Goal: Use online tool/utility: Utilize a website feature to perform a specific function

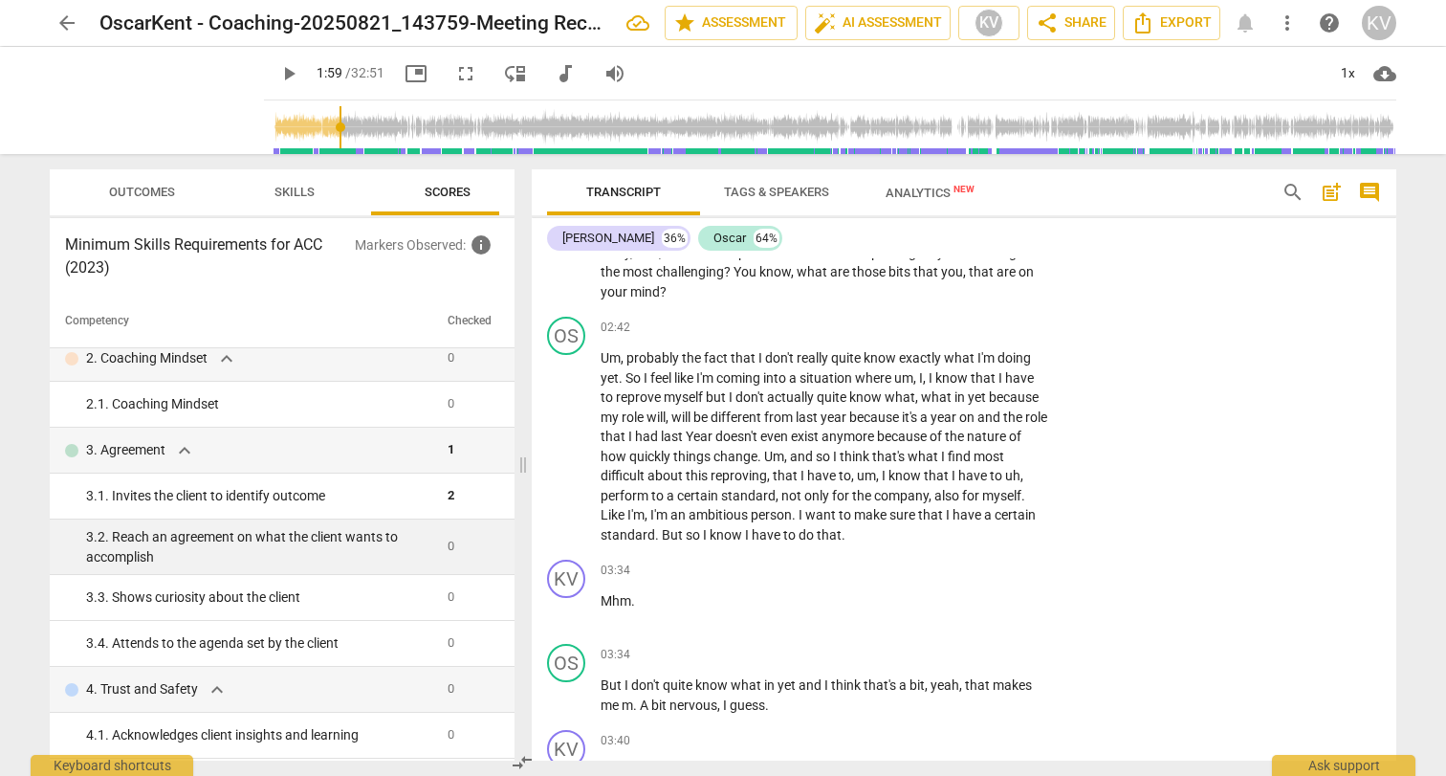
scroll to position [106, 0]
click at [309, 555] on div "3. 2. Reach an agreement on what the client wants to accomplish" at bounding box center [259, 544] width 346 height 39
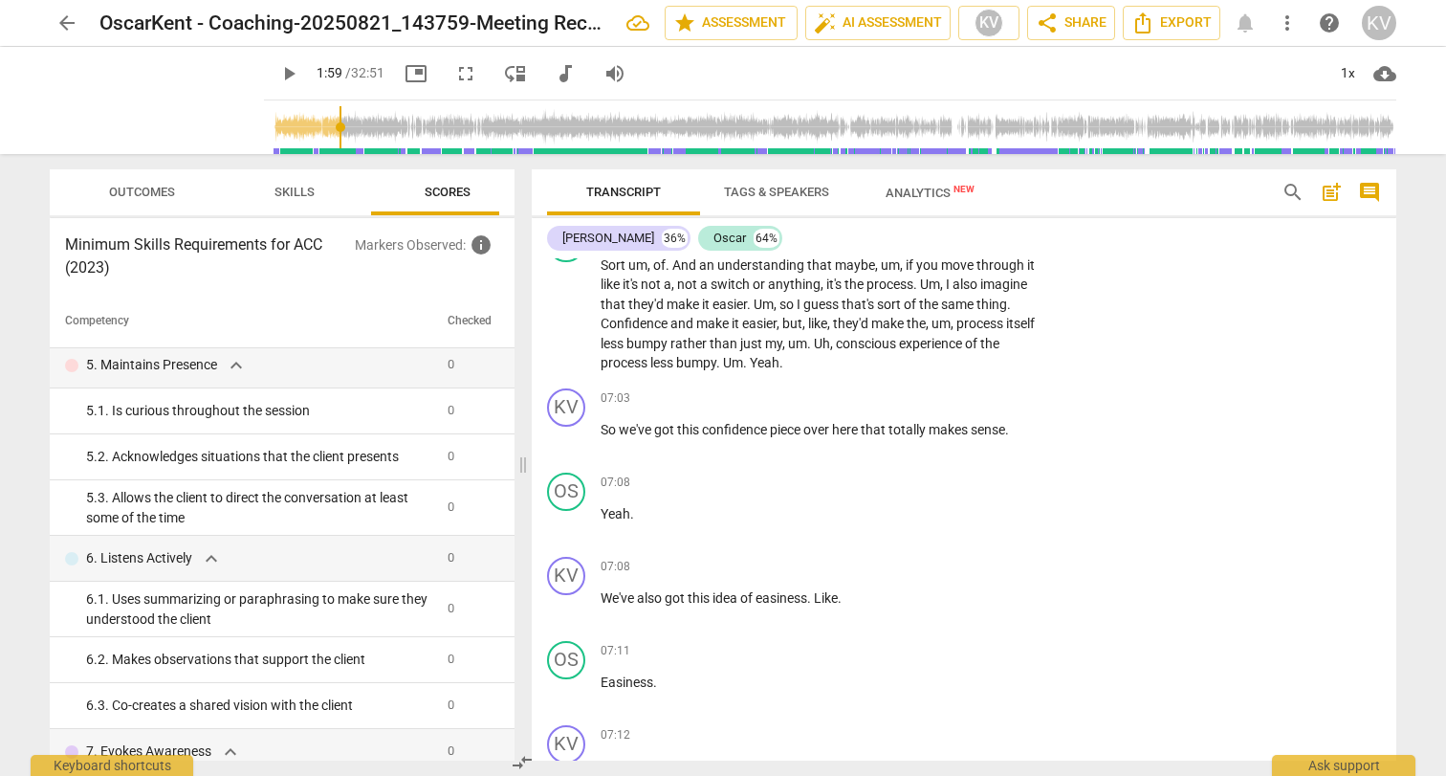
scroll to position [2503, 0]
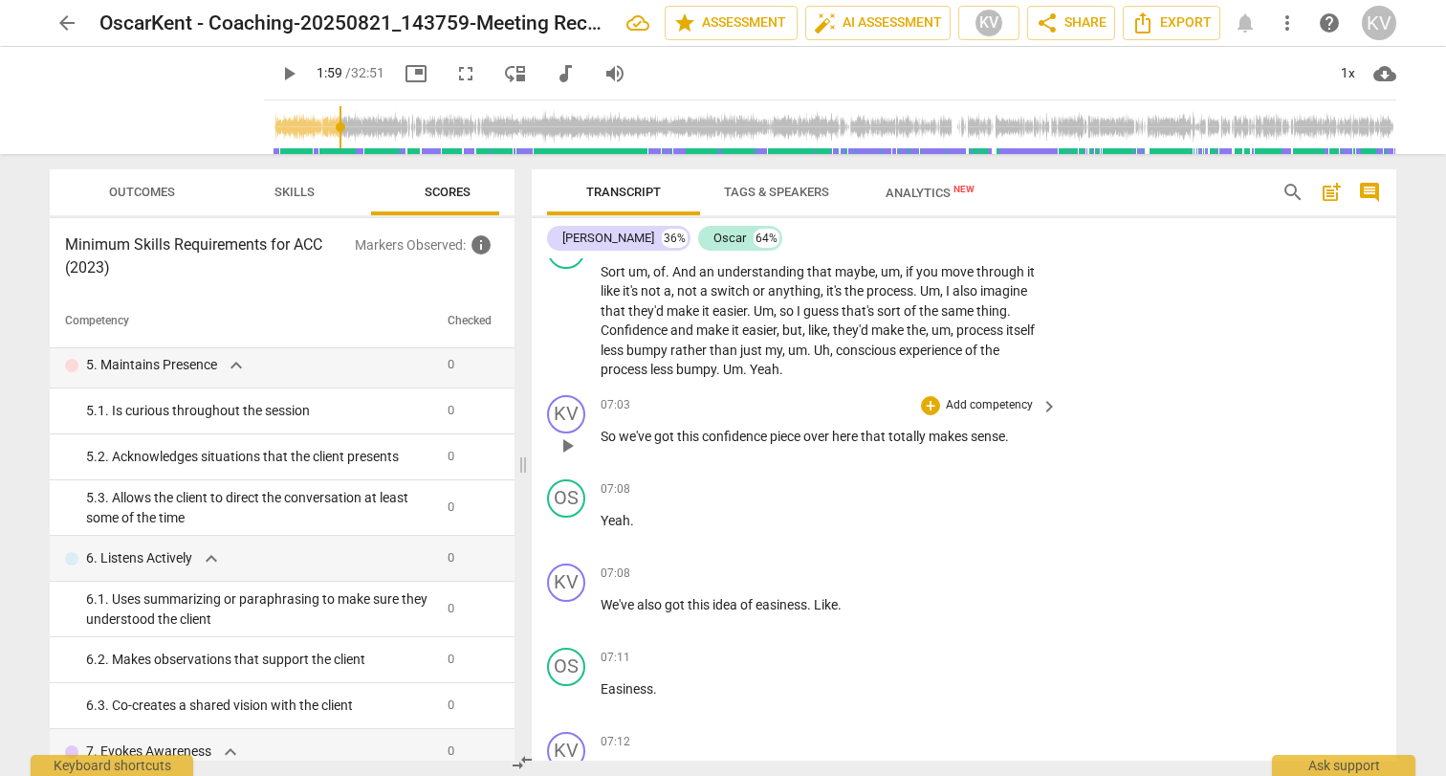
click at [987, 397] on p "Add competency" at bounding box center [989, 405] width 91 height 17
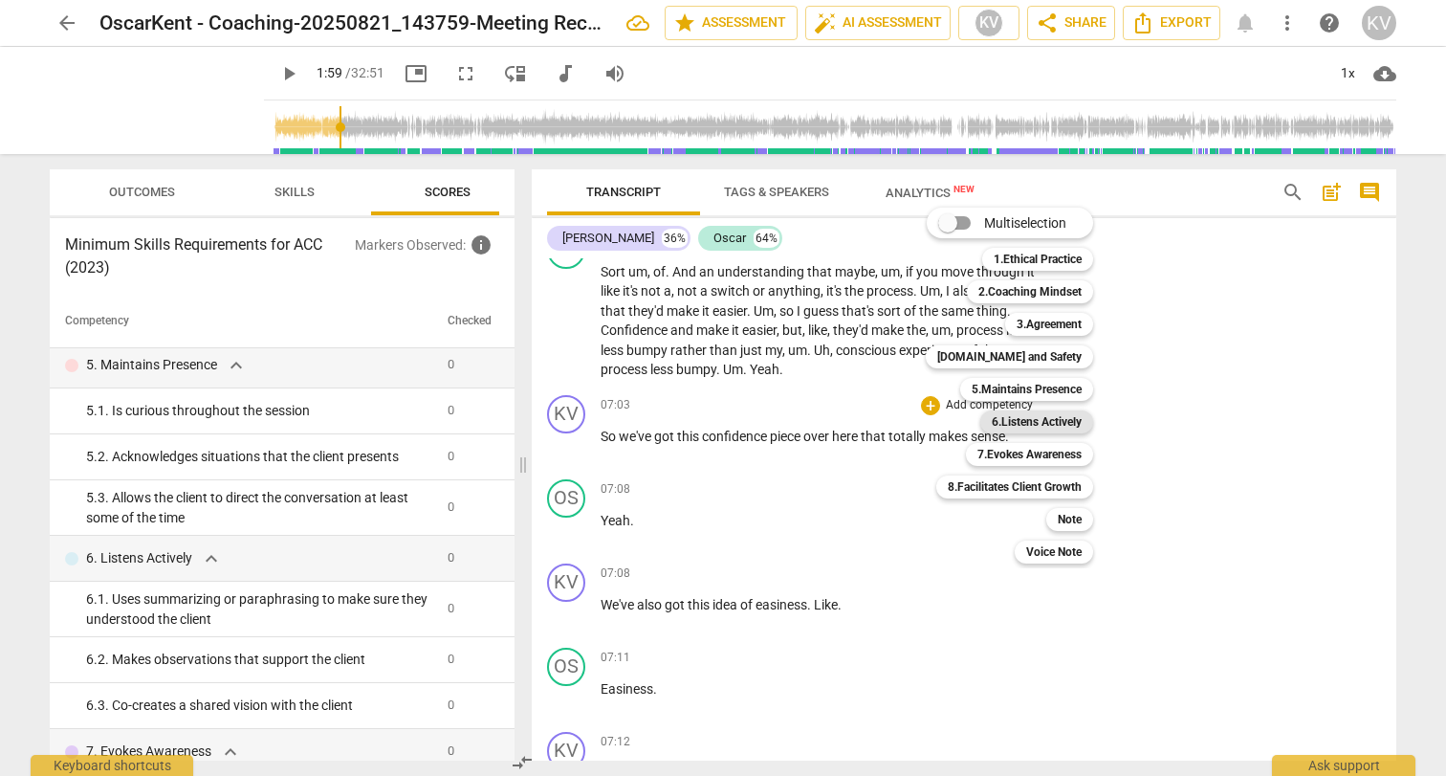
click at [1031, 421] on b "6.Listens Actively" at bounding box center [1037, 421] width 90 height 23
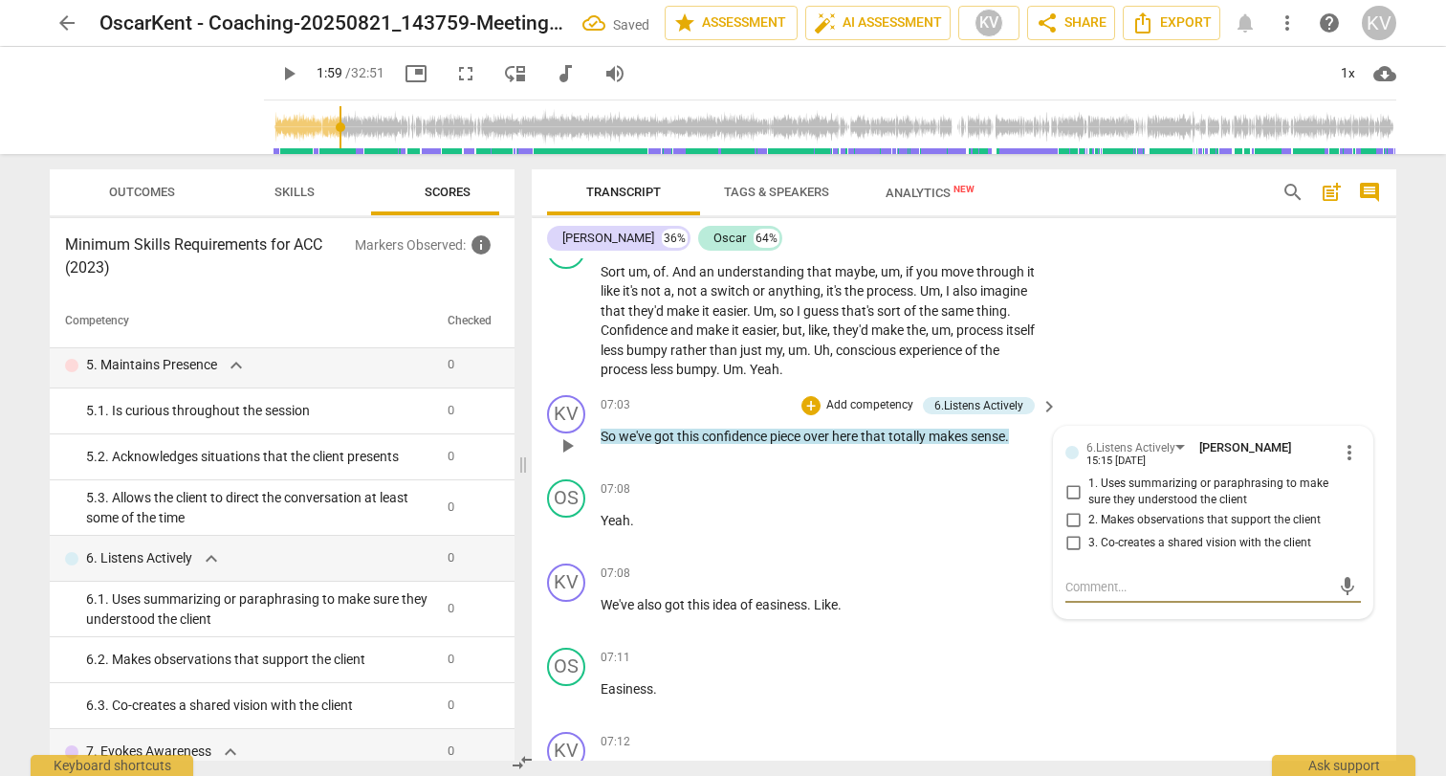
click at [1071, 480] on input "1. Uses summarizing or paraphrasing to make sure they understood the client" at bounding box center [1073, 491] width 31 height 23
checkbox input "true"
click at [1108, 665] on div "OS play_arrow pause 07:11 + Add competency keyboard_arrow_right Easiness ." at bounding box center [964, 682] width 865 height 84
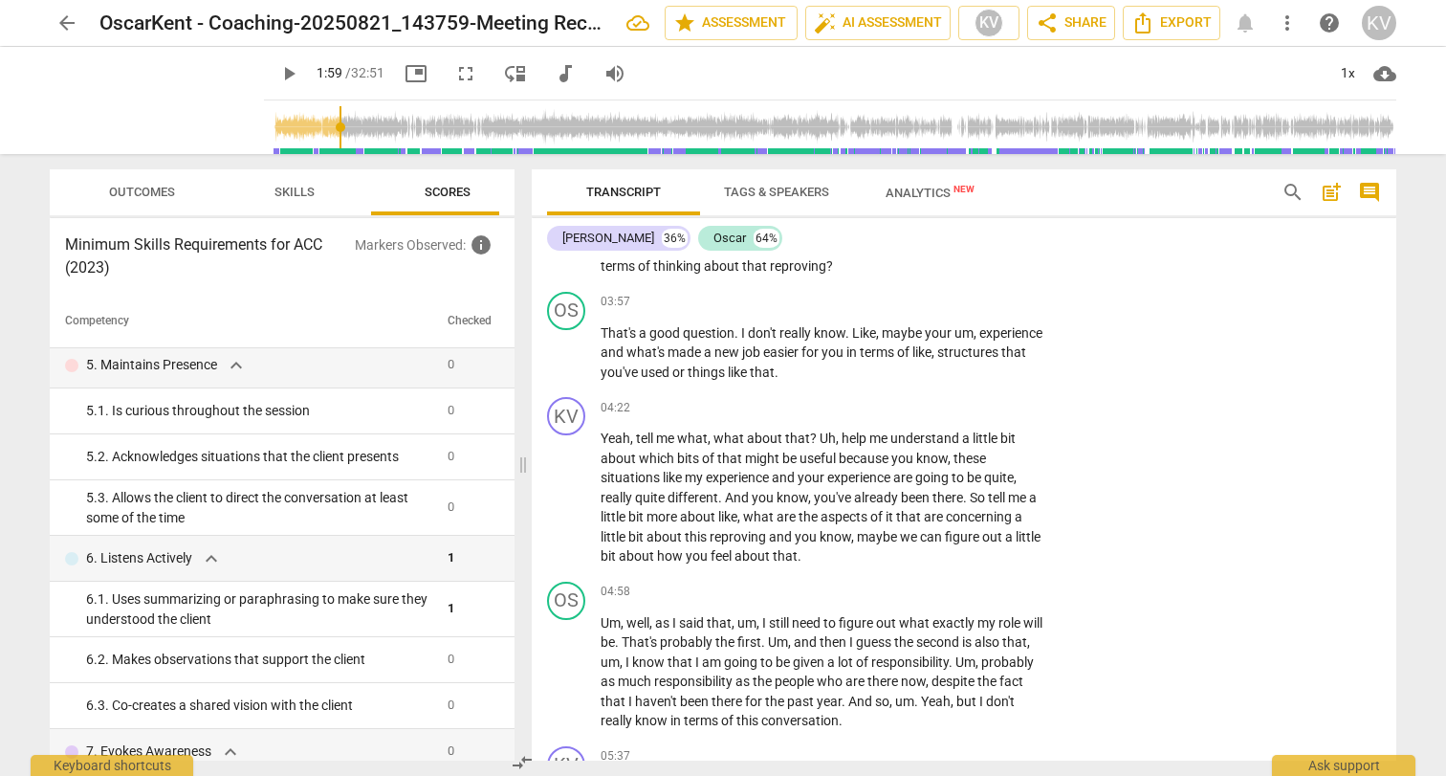
scroll to position [1652, 0]
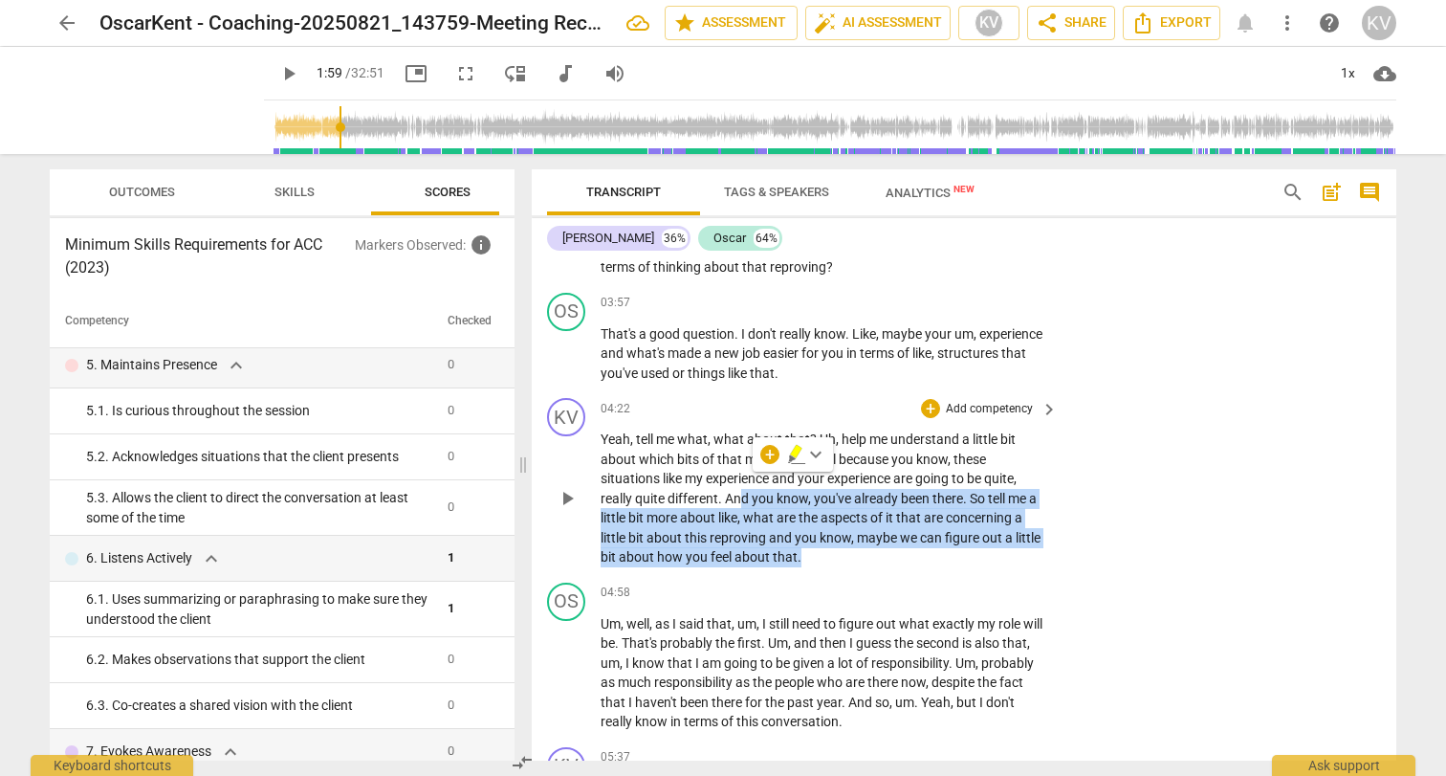
drag, startPoint x: 807, startPoint y: 539, endPoint x: 744, endPoint y: 485, distance: 83.4
click at [744, 485] on p "Yeah , tell me what , what about that ? Uh , help me understand a little bit ab…" at bounding box center [825, 498] width 448 height 138
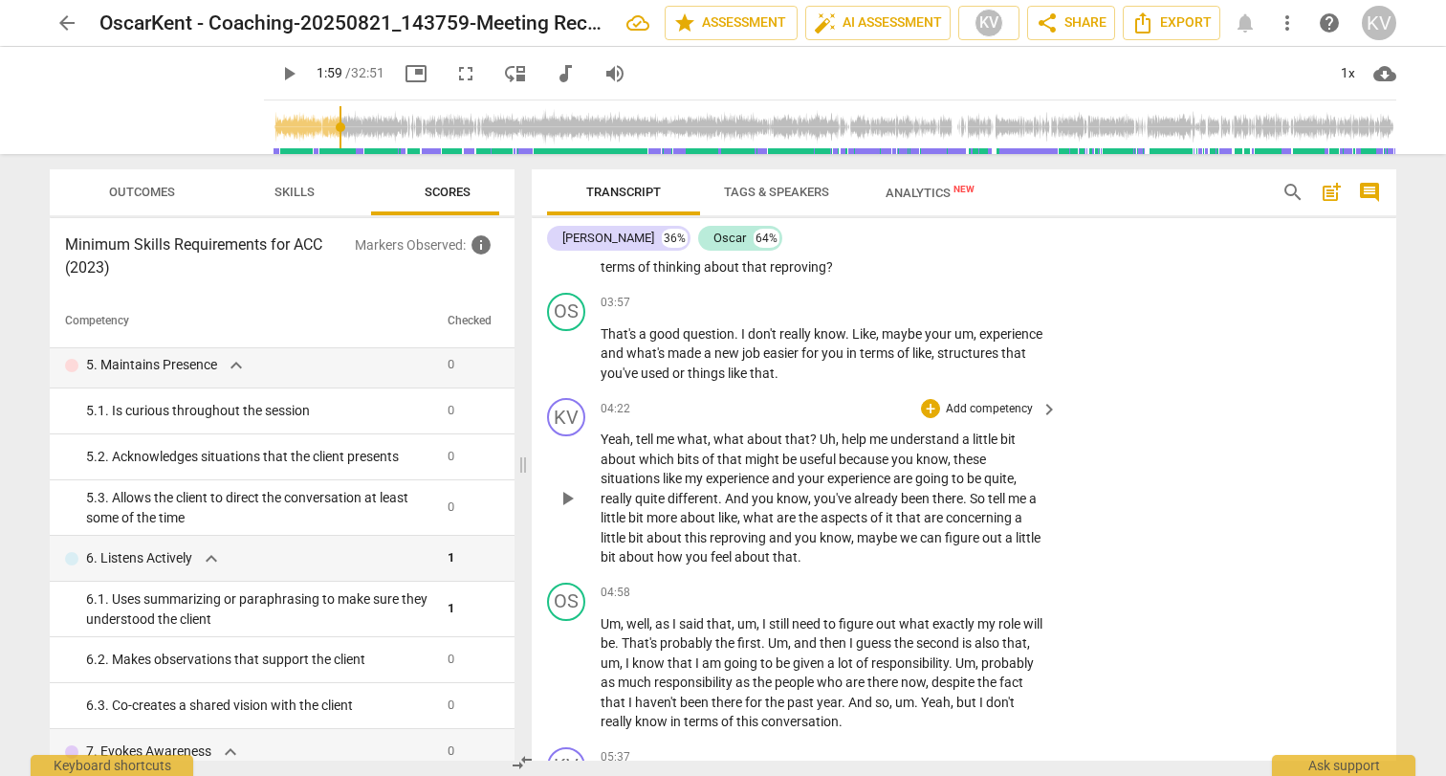
click at [724, 491] on span "." at bounding box center [721, 498] width 7 height 15
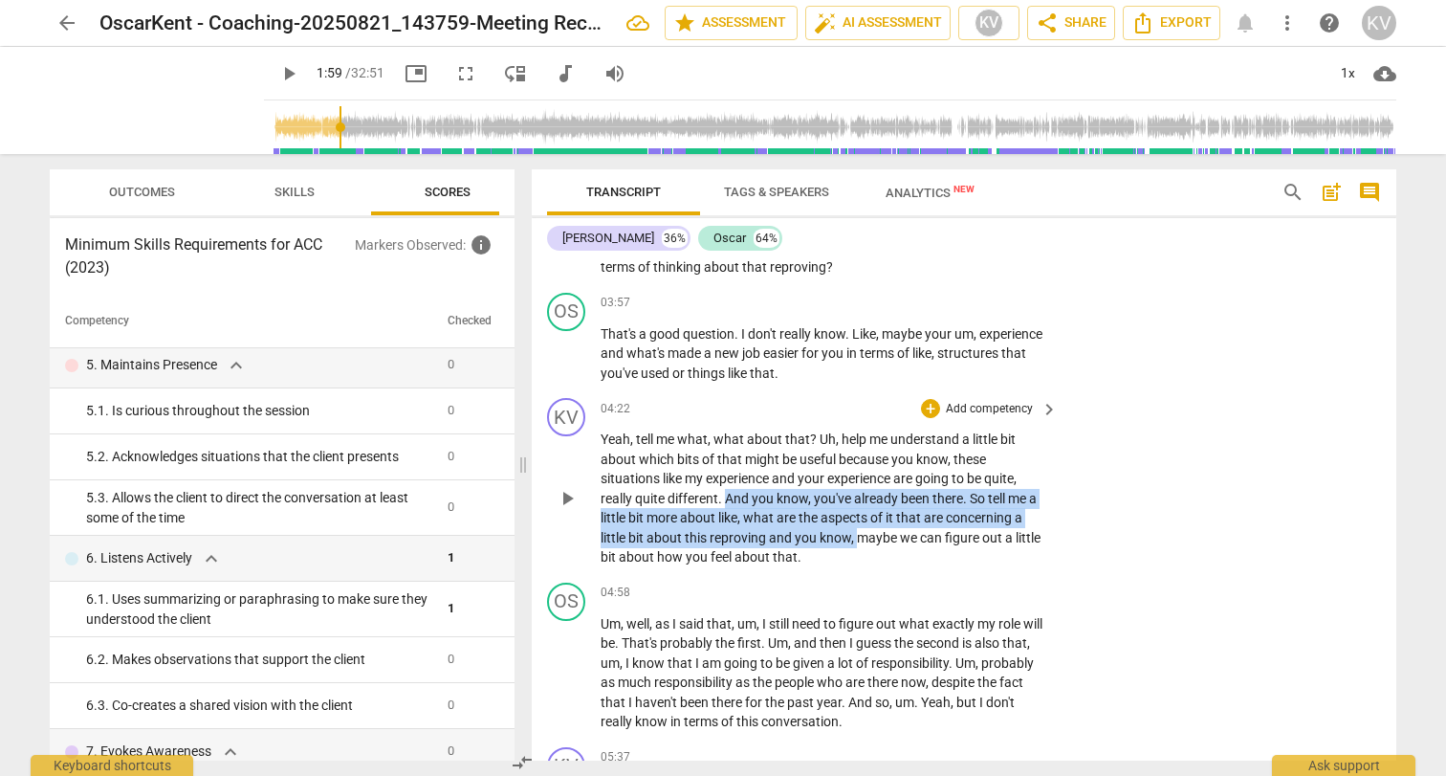
drag, startPoint x: 724, startPoint y: 477, endPoint x: 854, endPoint y: 525, distance: 138.6
click at [854, 525] on p "Yeah , tell me what , what about that ? Uh , help me understand a little bit ab…" at bounding box center [825, 498] width 448 height 138
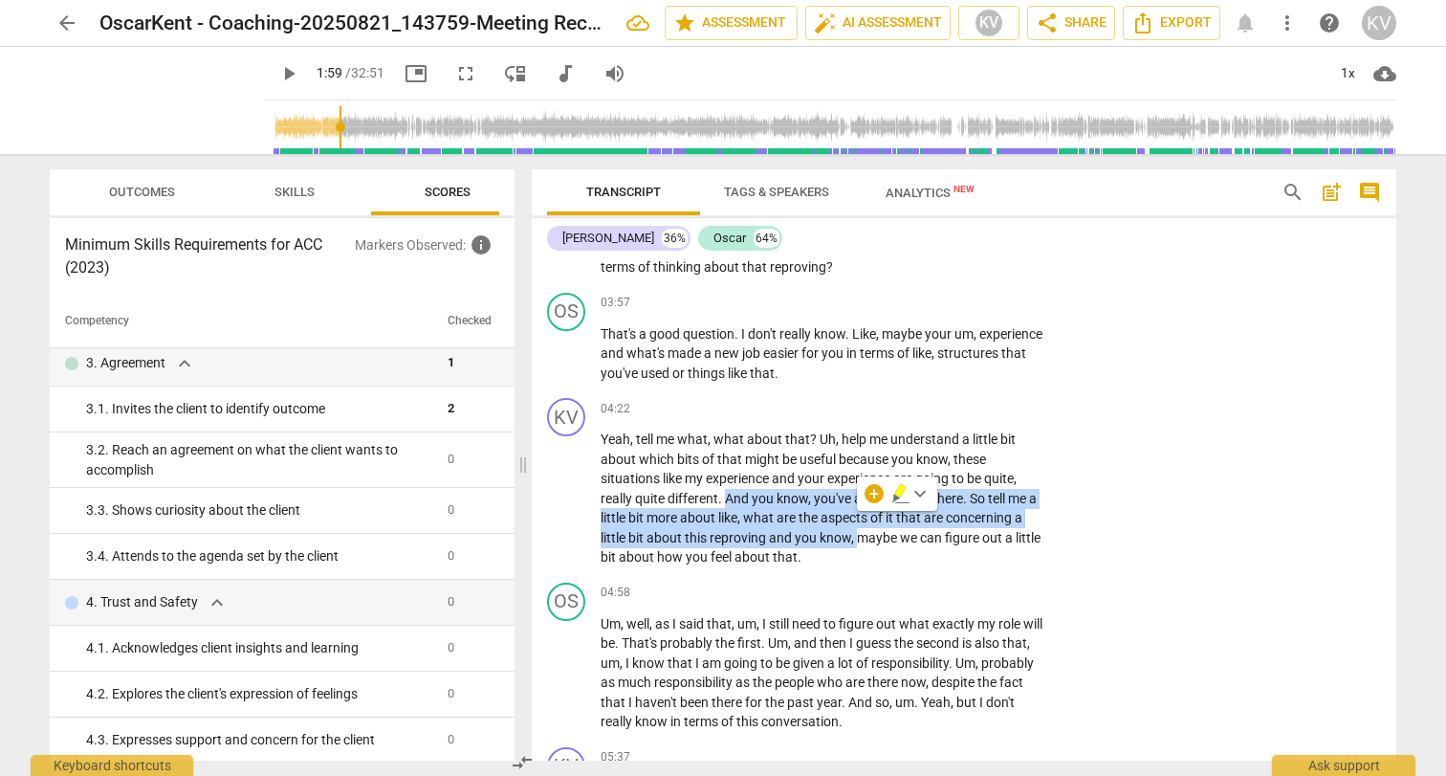
scroll to position [173, 0]
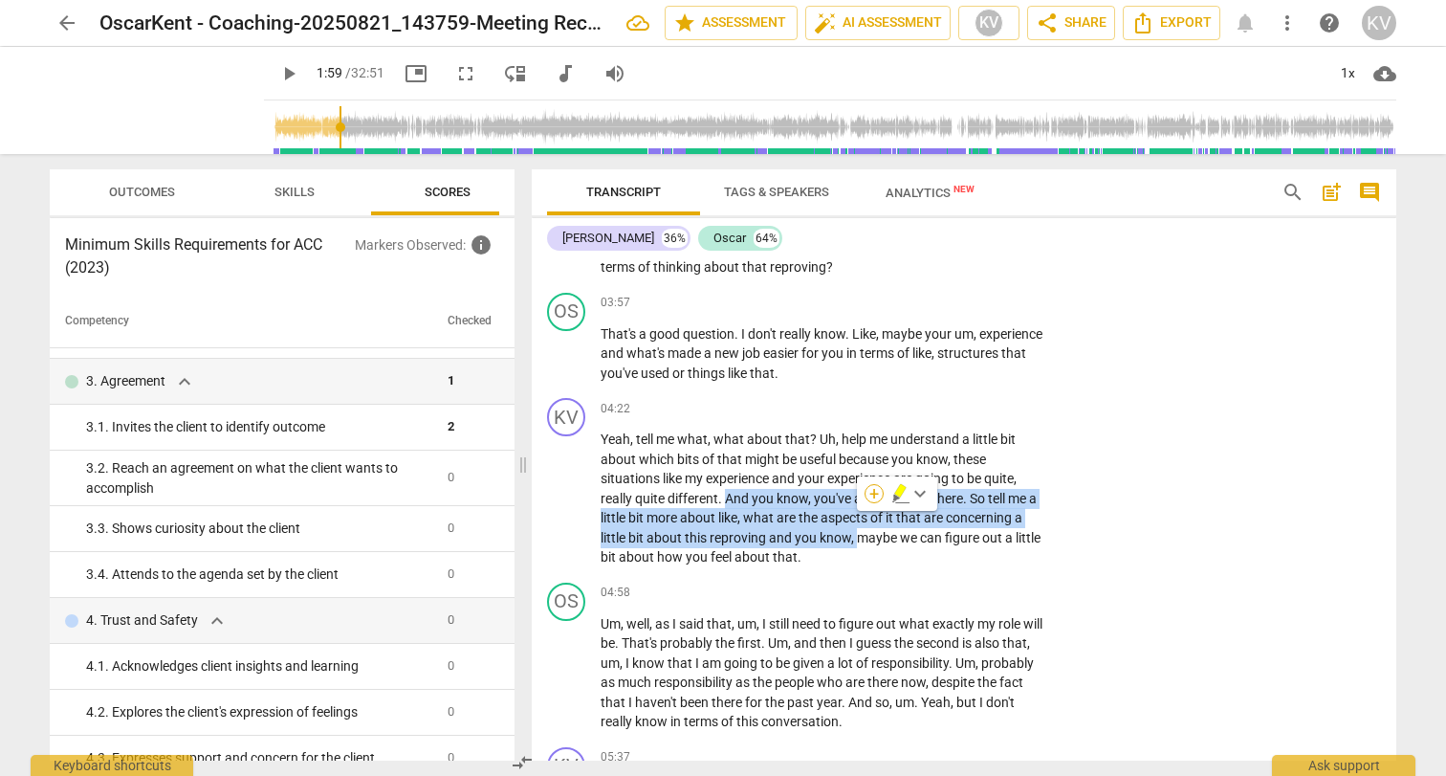
click at [871, 491] on div "+" at bounding box center [874, 493] width 19 height 19
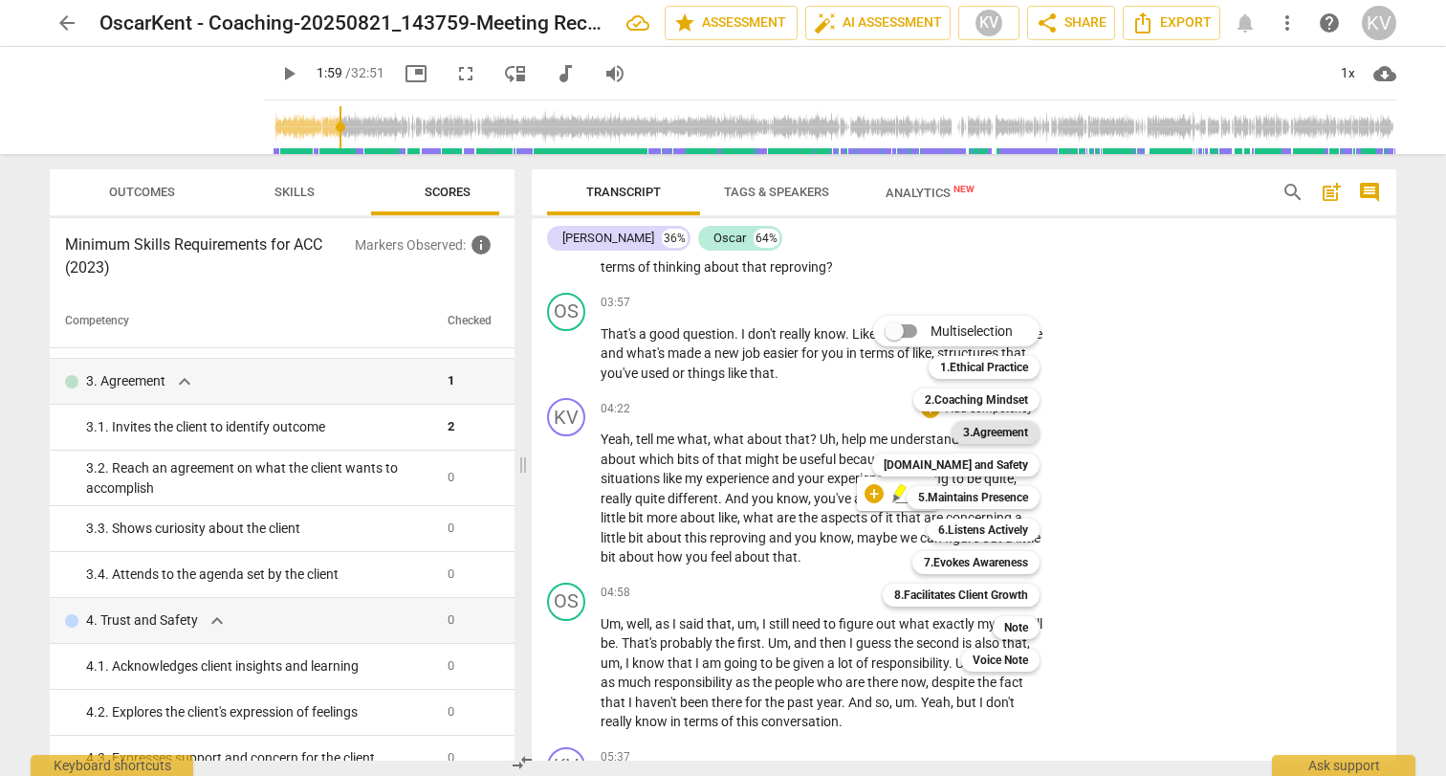
click at [989, 435] on b "3.Agreement" at bounding box center [995, 432] width 65 height 23
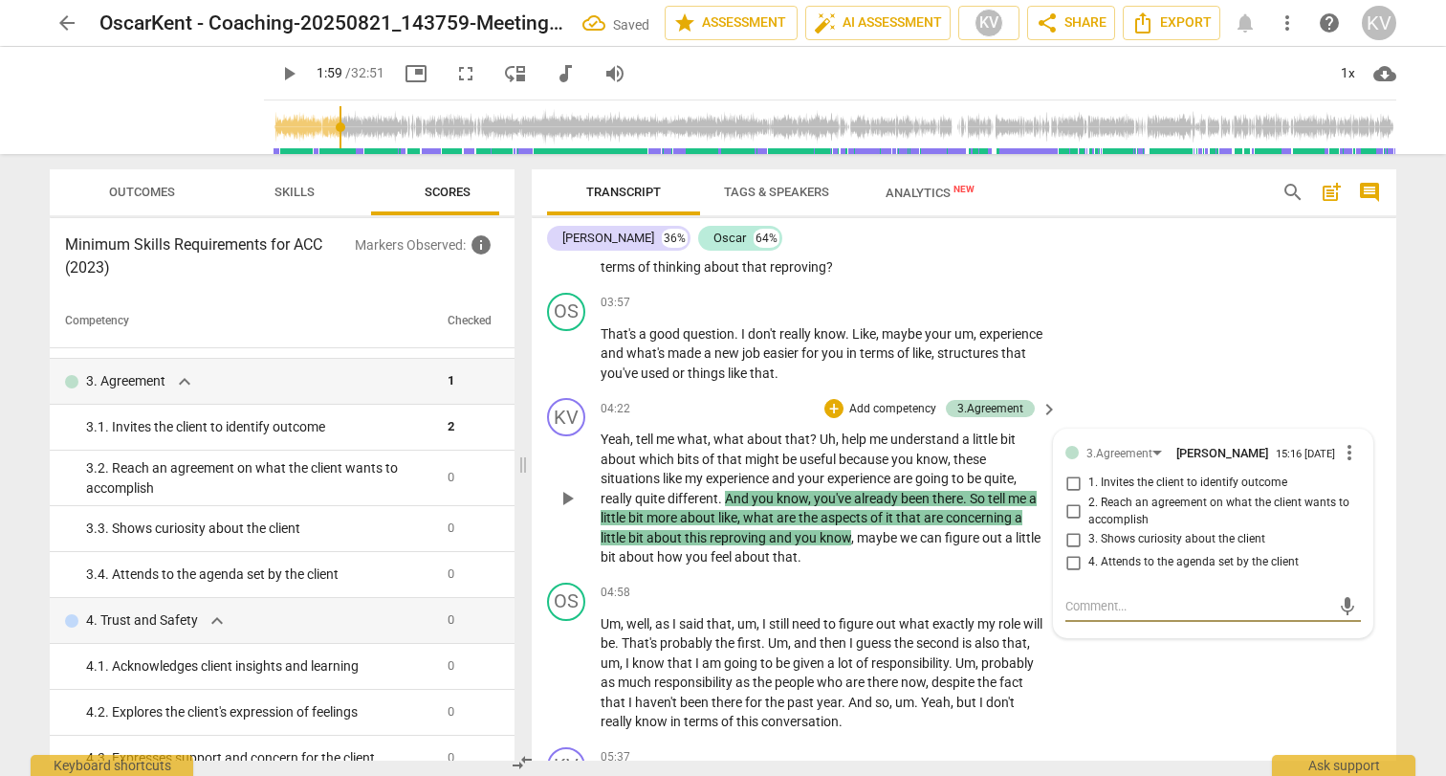
click at [1077, 528] on input "3. Shows curiosity about the client" at bounding box center [1073, 539] width 31 height 23
checkbox input "true"
click at [1047, 688] on div "Um , well , as I said that , um , I still need to figure out what exactly my ro…" at bounding box center [830, 673] width 459 height 118
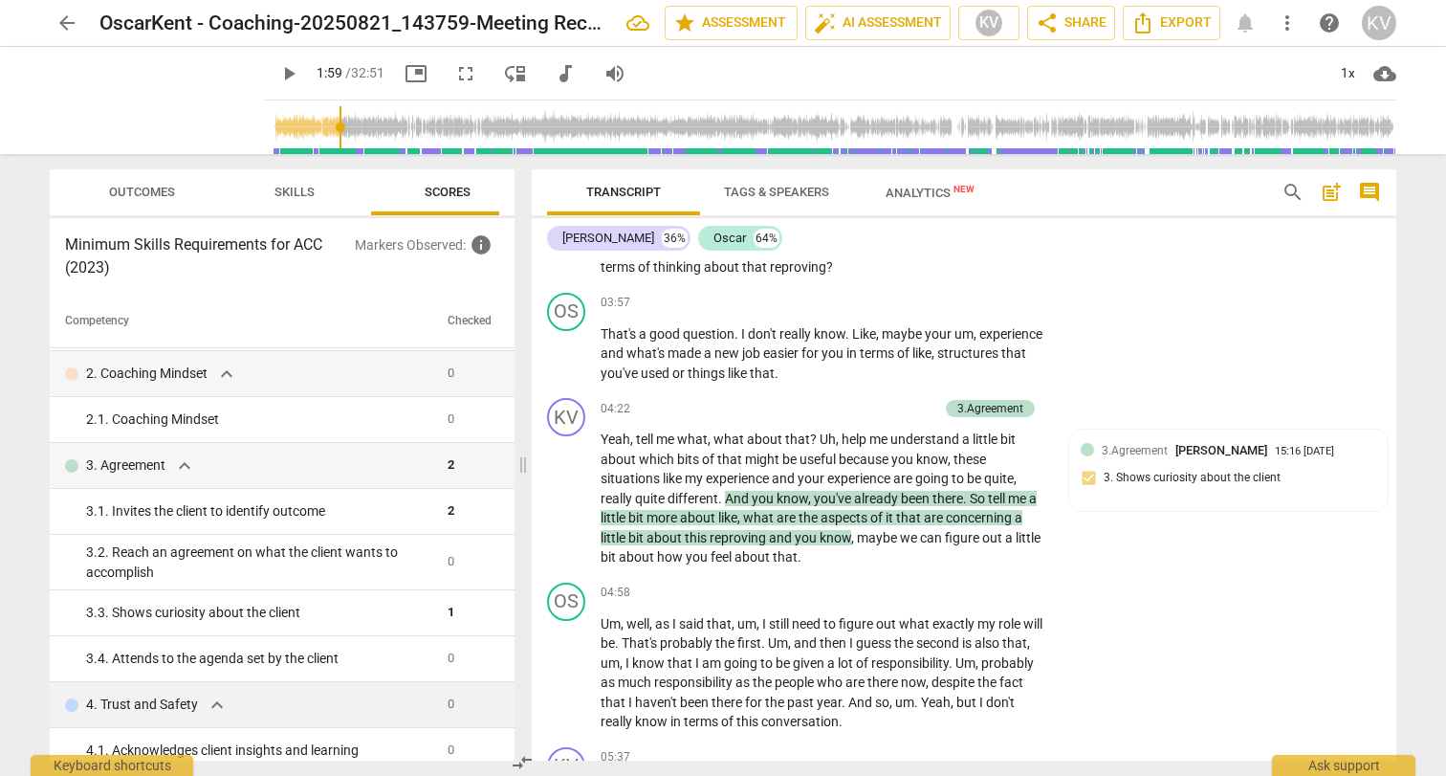
scroll to position [67, 0]
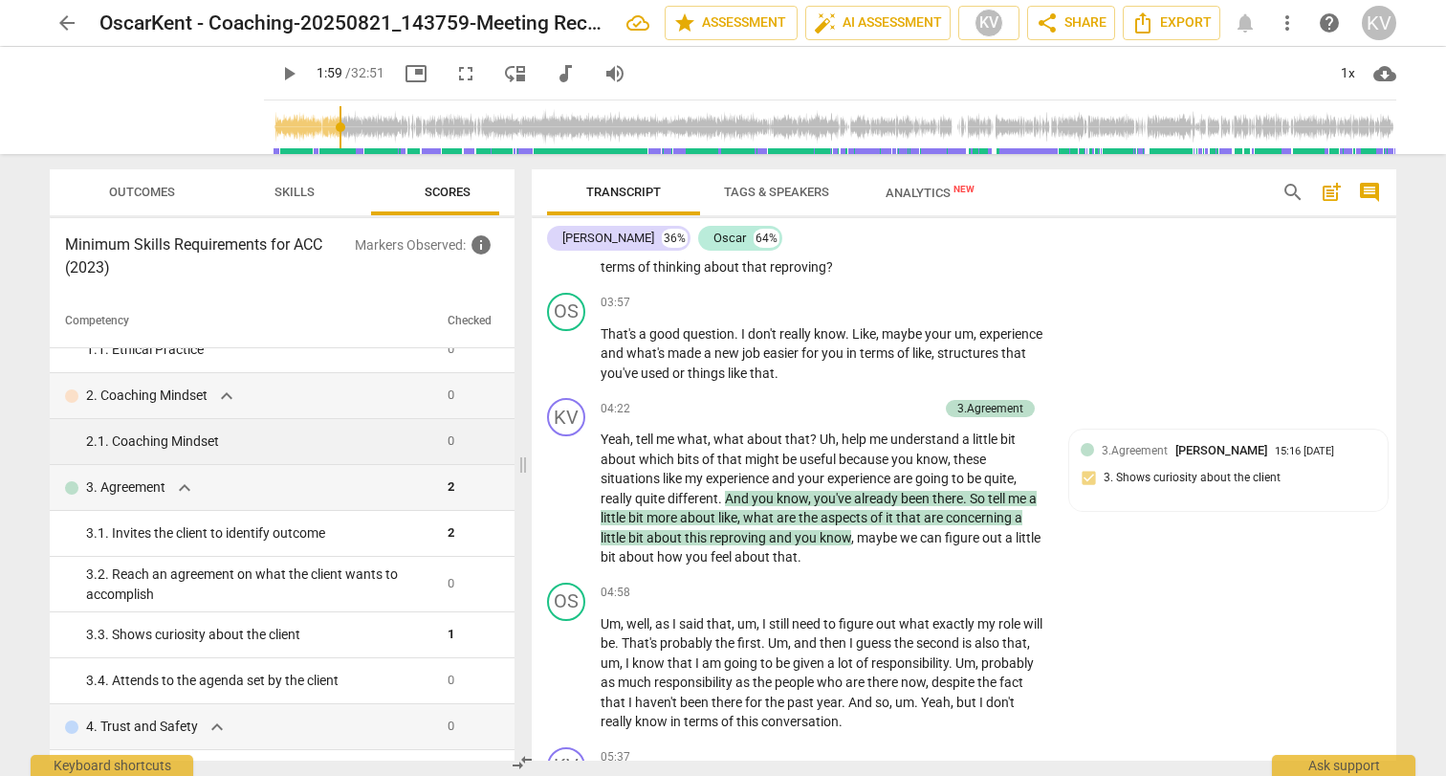
click at [218, 451] on td "2. 1. Coaching Mindset" at bounding box center [245, 442] width 390 height 46
click at [252, 443] on div "2. 1. Coaching Mindset" at bounding box center [259, 441] width 346 height 20
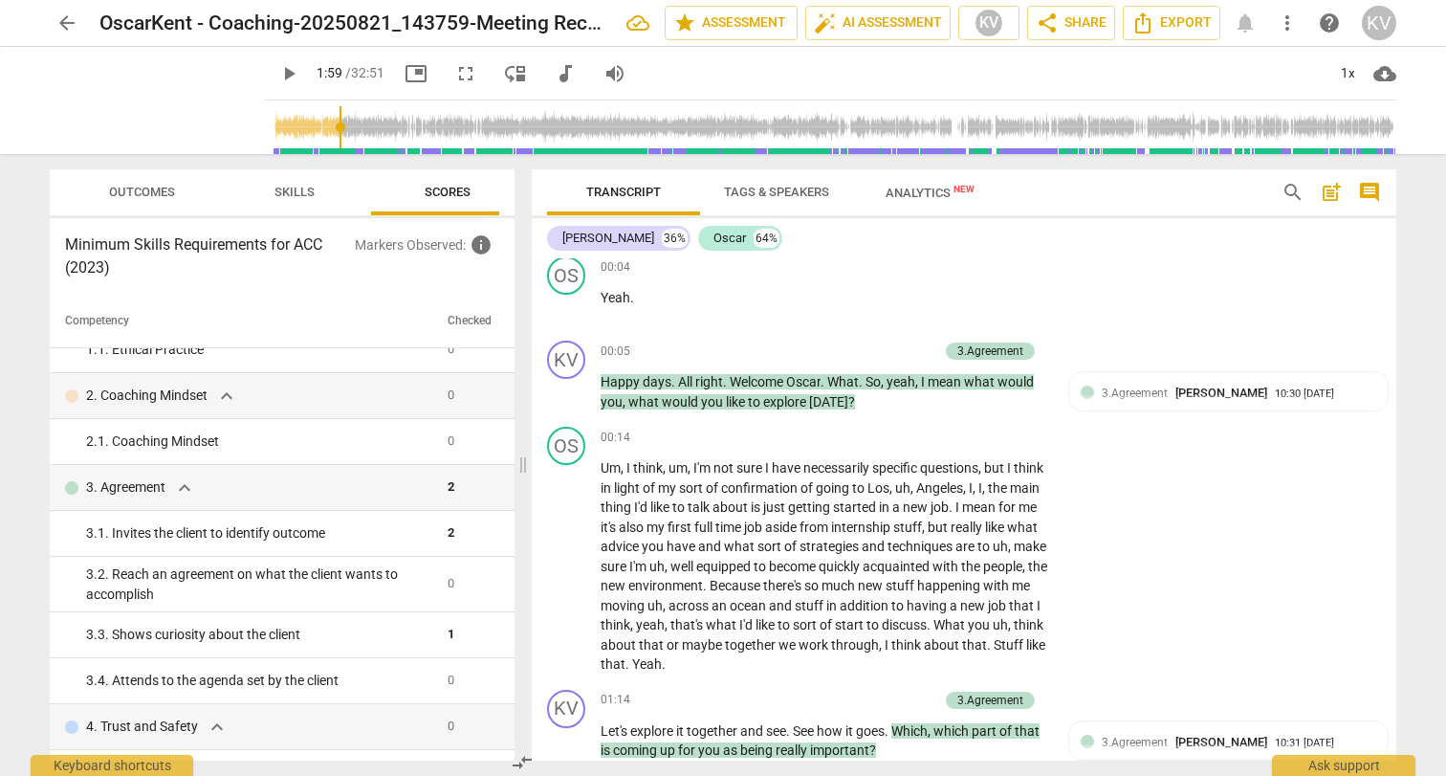
scroll to position [0, 0]
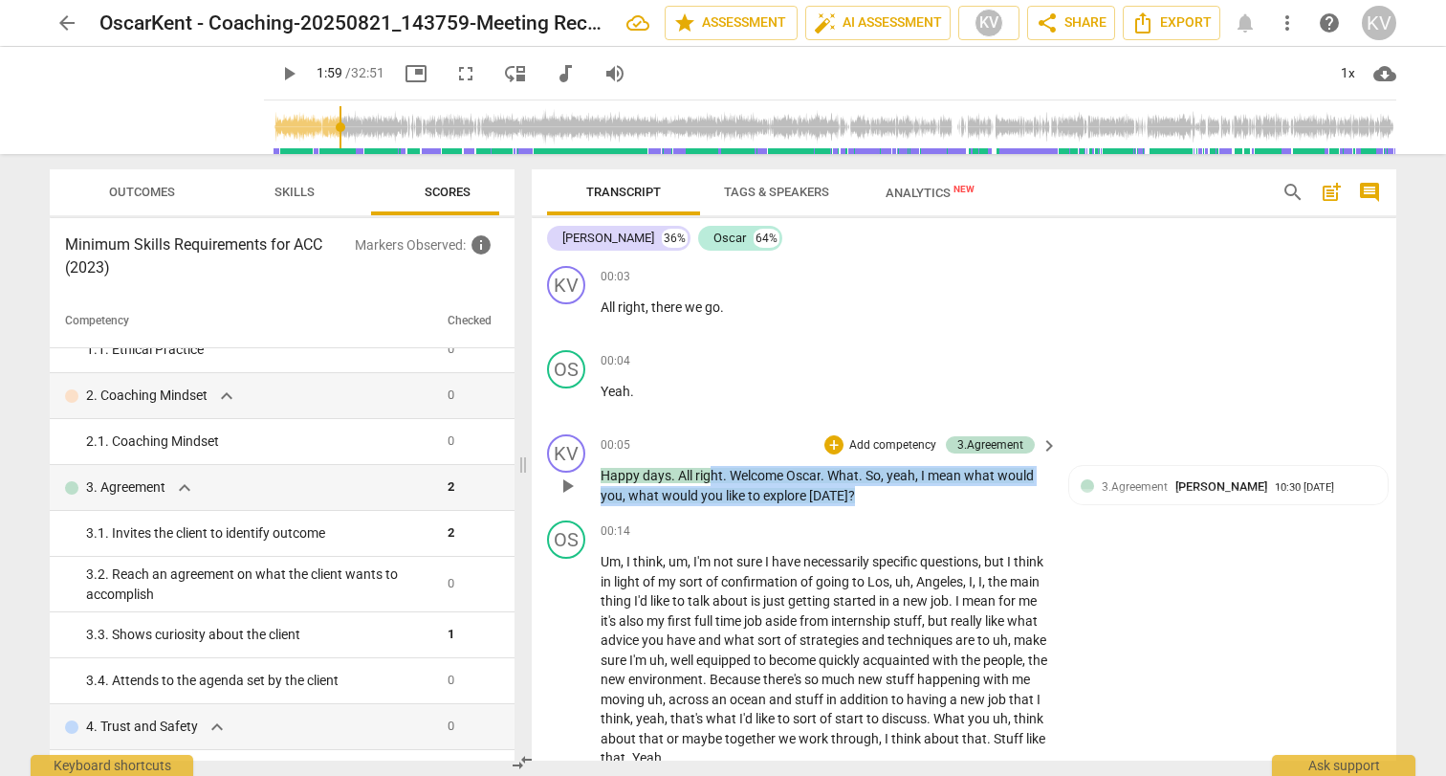
drag, startPoint x: 859, startPoint y: 493, endPoint x: 709, endPoint y: 484, distance: 150.4
click at [709, 484] on p "Happy days . All right . Welcome Oscar . What . So , yeah , I mean what would y…" at bounding box center [825, 485] width 448 height 39
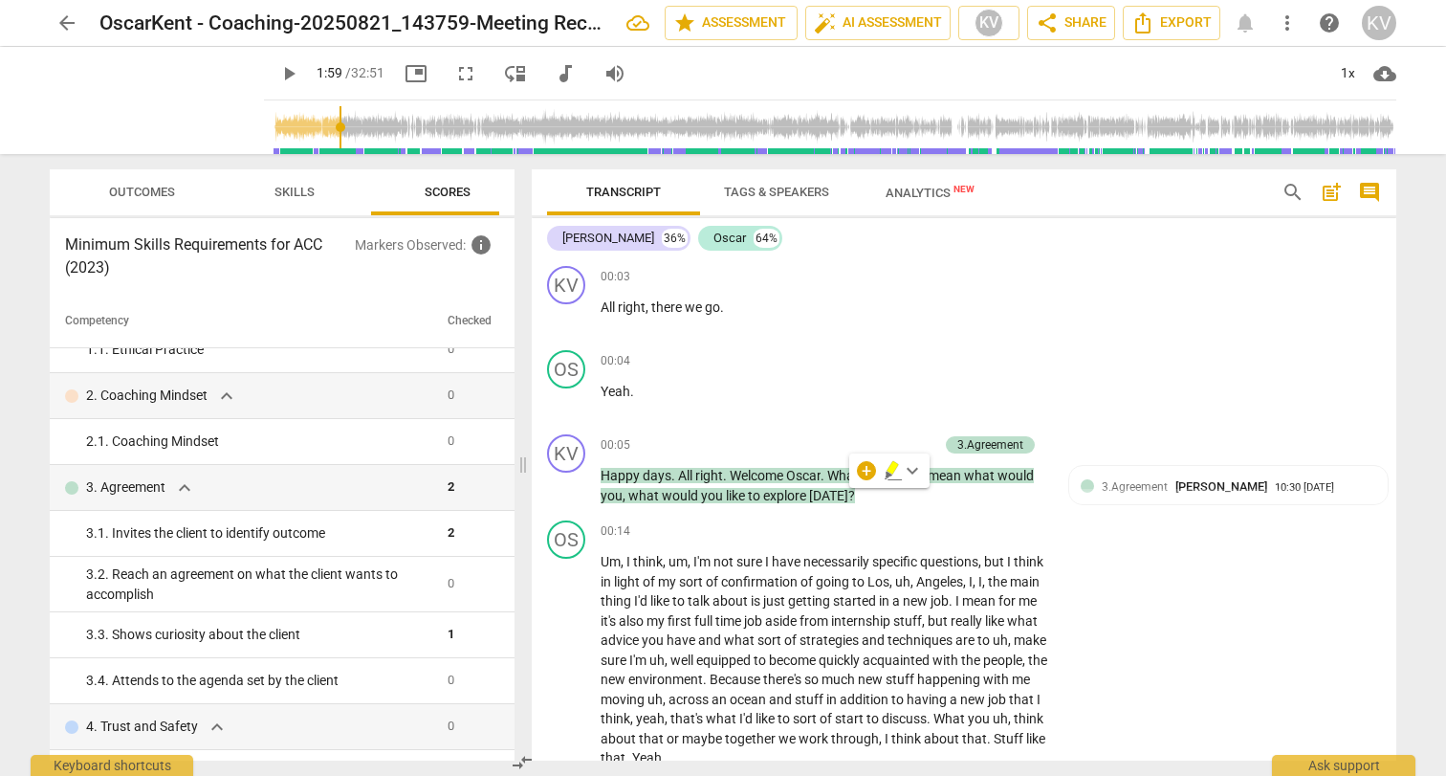
click at [878, 469] on div "+ keyboard_arrow_down" at bounding box center [889, 470] width 80 height 34
click at [869, 469] on div "+" at bounding box center [866, 470] width 19 height 19
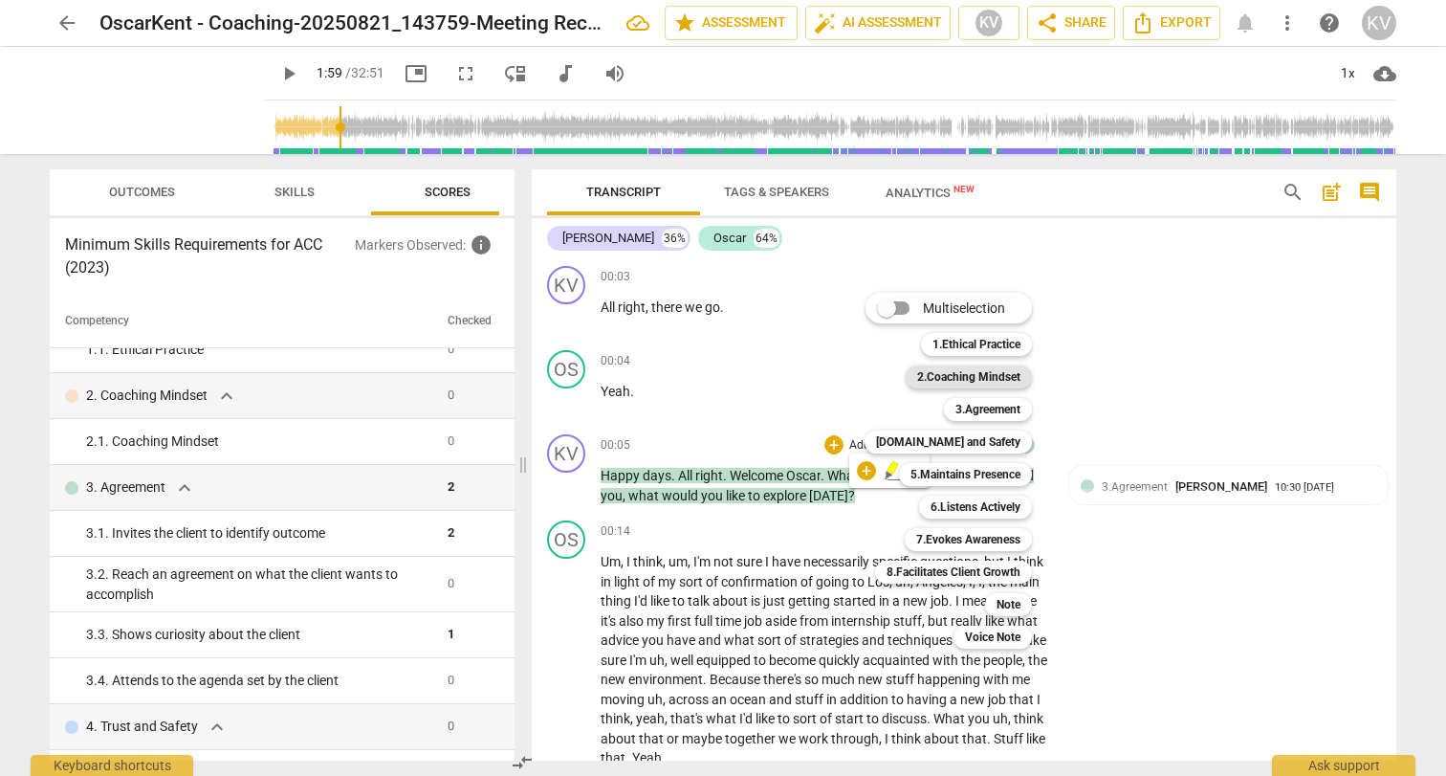
click at [989, 378] on b "2.Coaching Mindset" at bounding box center [968, 376] width 103 height 23
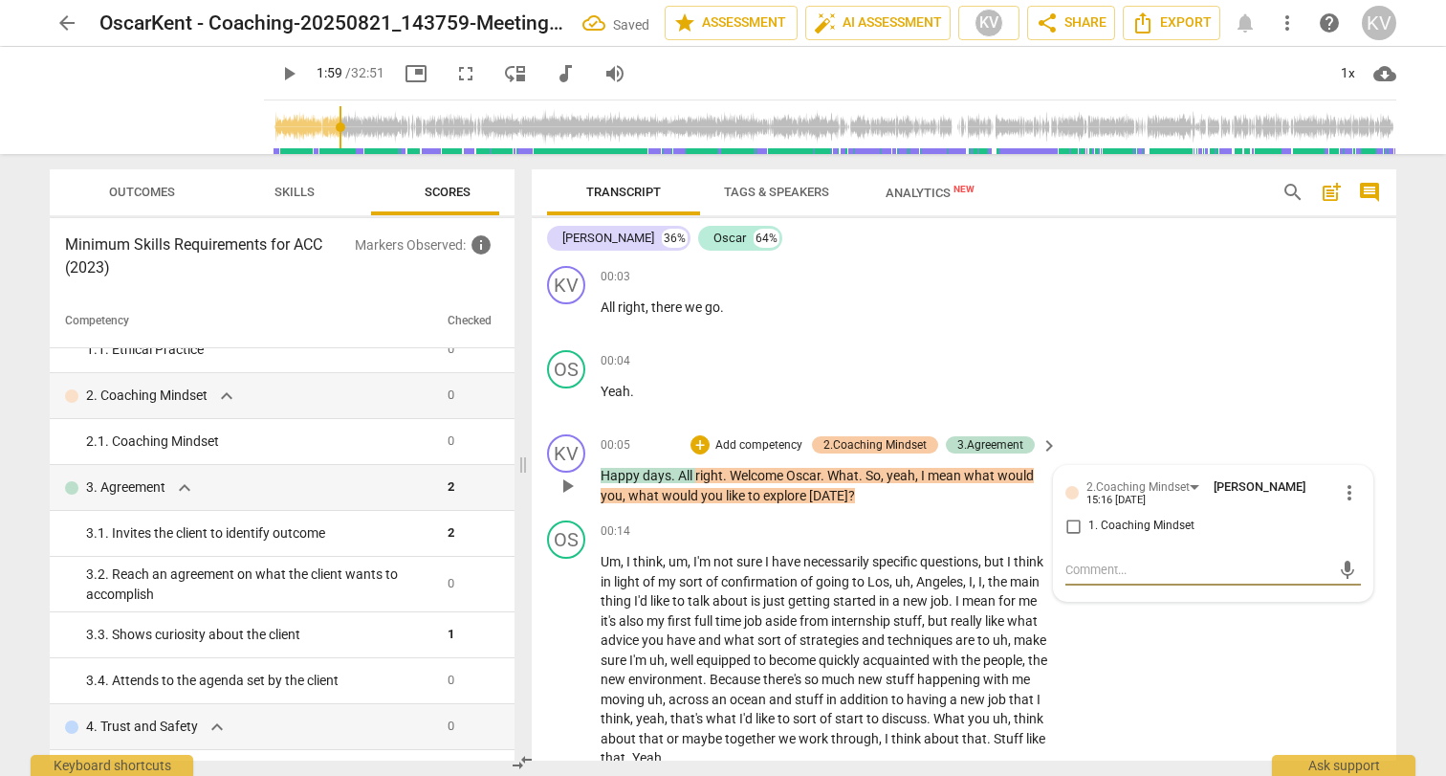
click at [916, 441] on div "2.Coaching Mindset" at bounding box center [874, 444] width 103 height 17
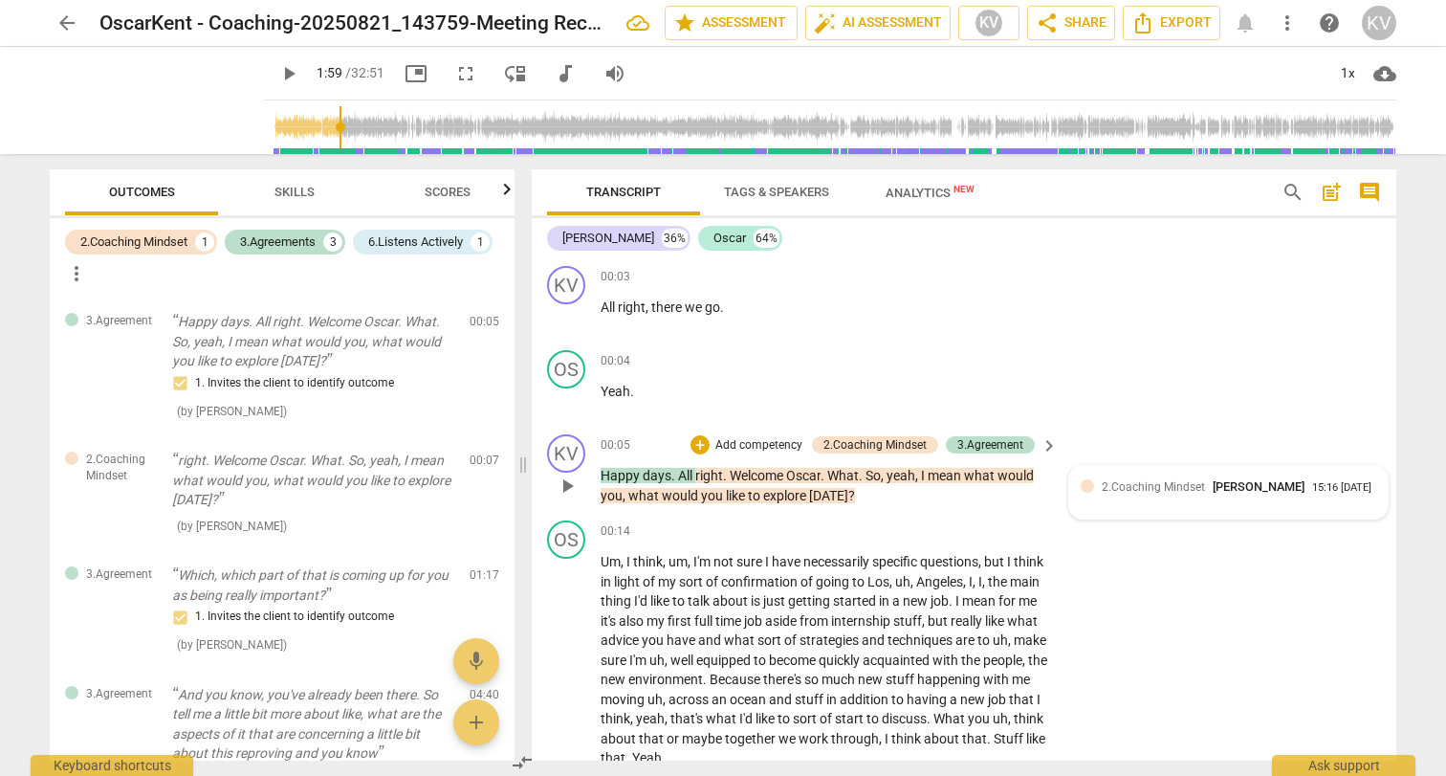
click at [1224, 476] on div "2.Coaching Mindset [PERSON_NAME] 15:16 [DATE]" at bounding box center [1228, 492] width 318 height 53
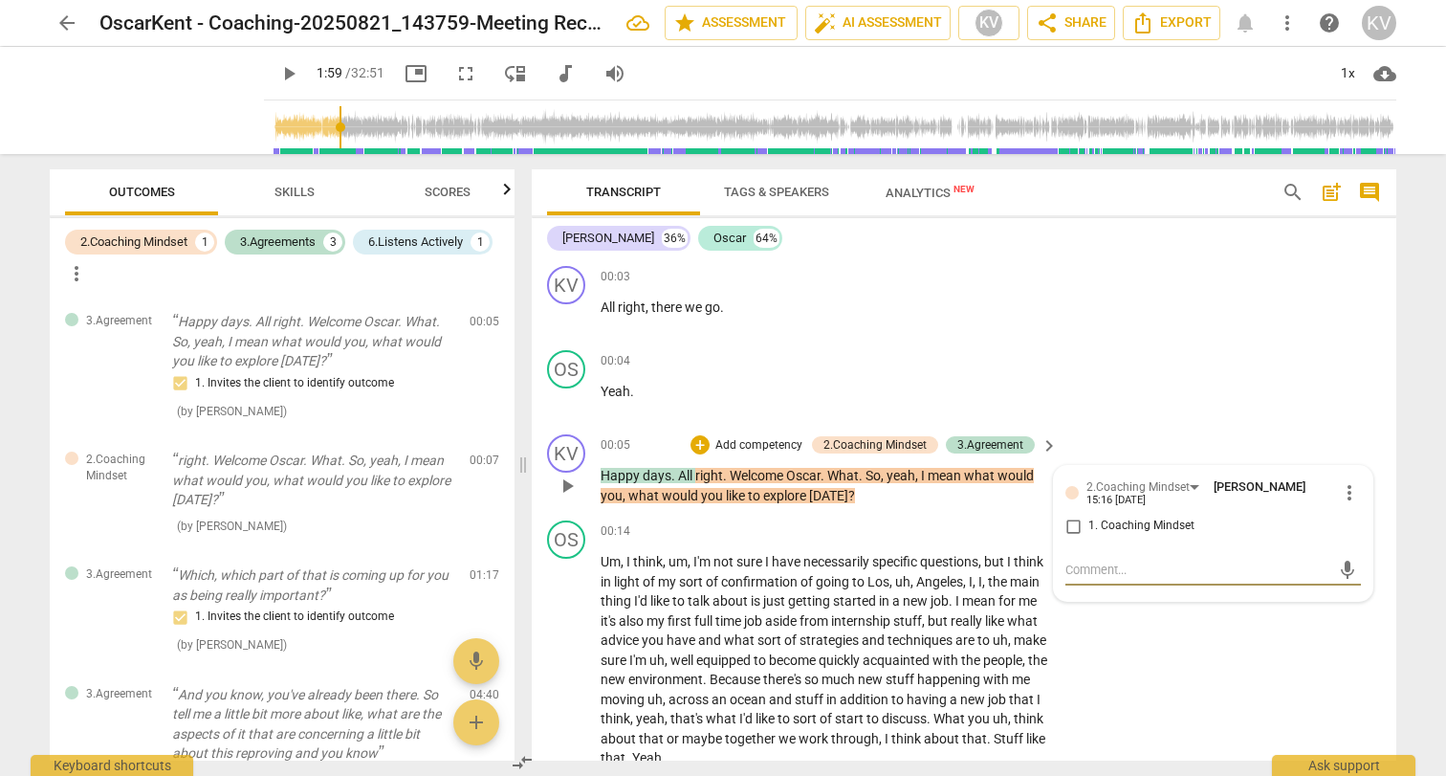
click at [1338, 493] on span "more_vert" at bounding box center [1349, 492] width 23 height 23
click at [1349, 525] on li "Delete" at bounding box center [1364, 528] width 66 height 36
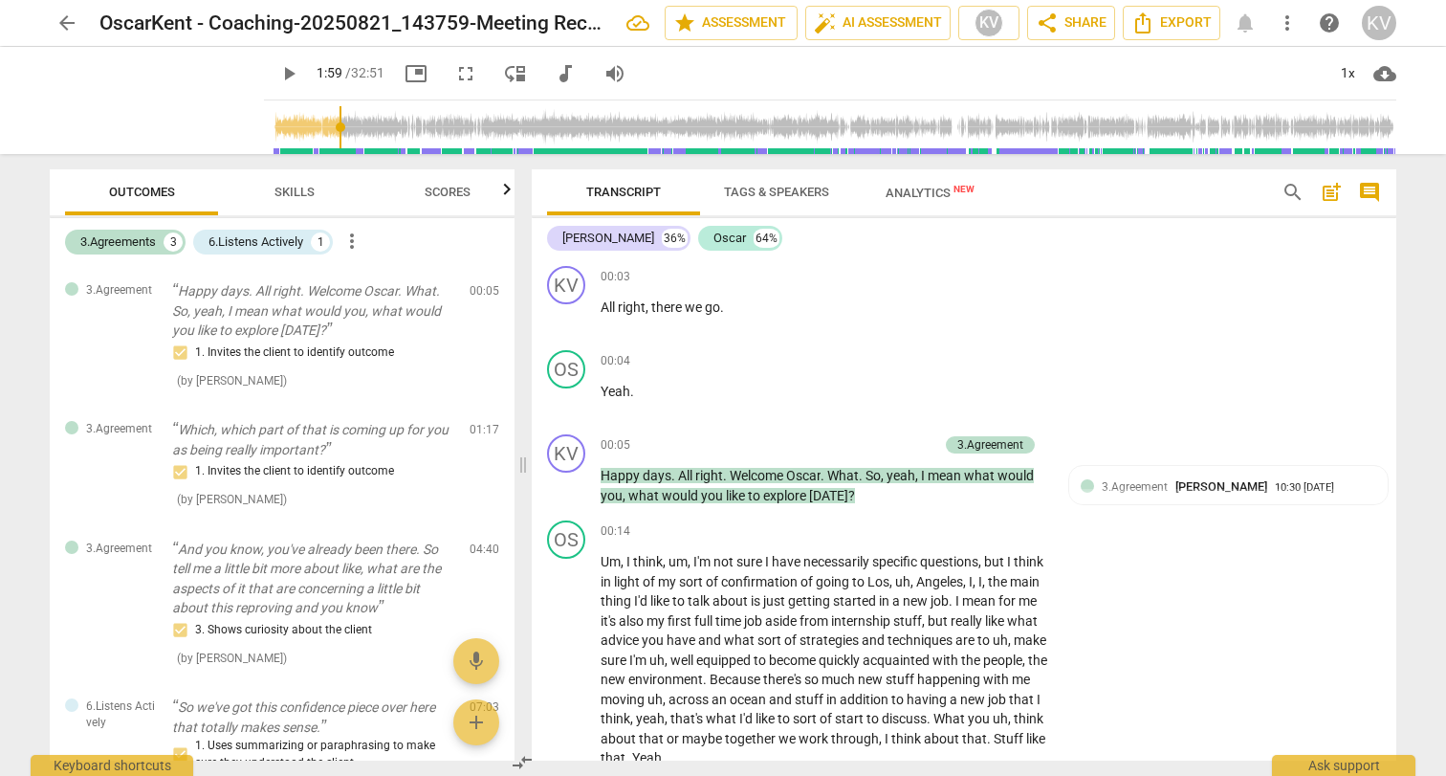
click at [280, 190] on span "Skills" at bounding box center [294, 192] width 40 height 14
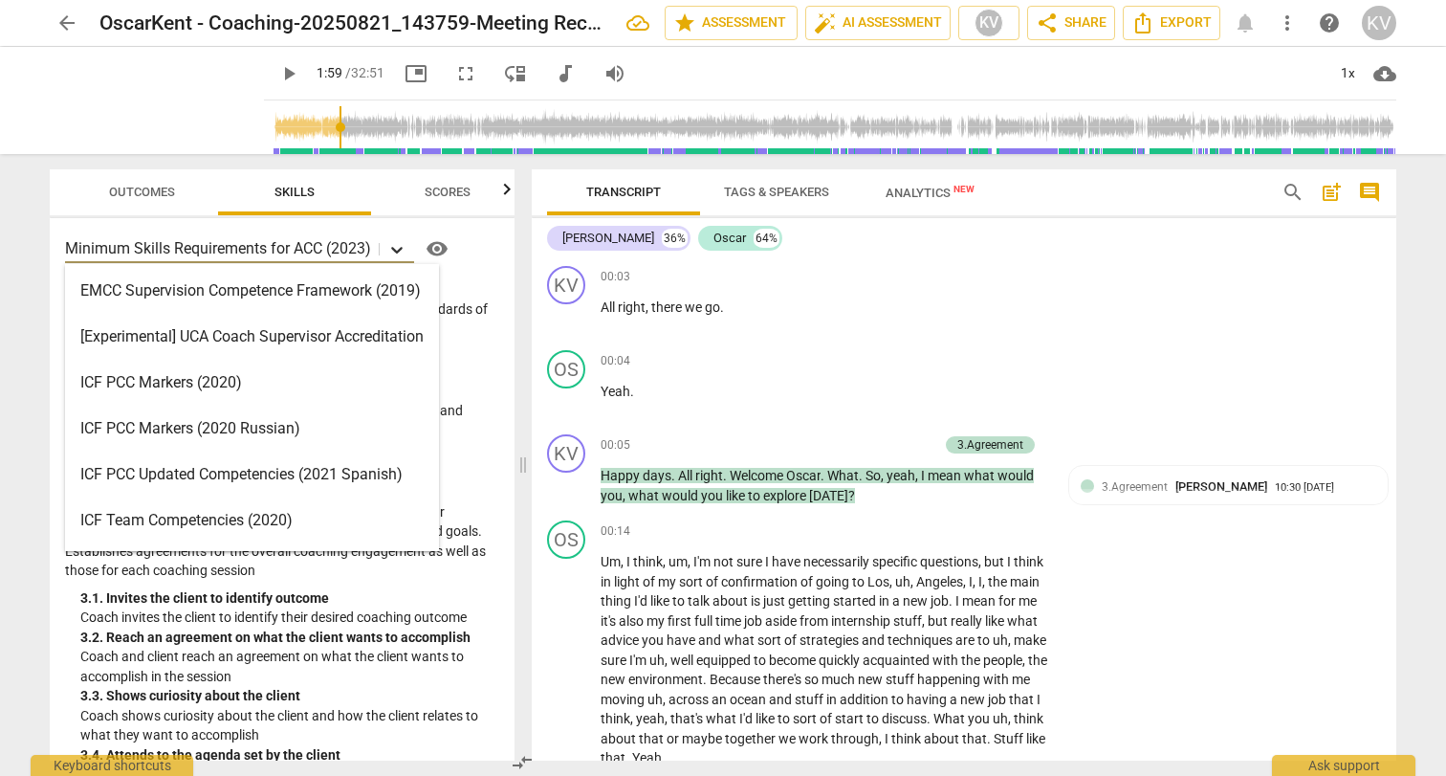
click at [402, 252] on icon at bounding box center [396, 249] width 19 height 19
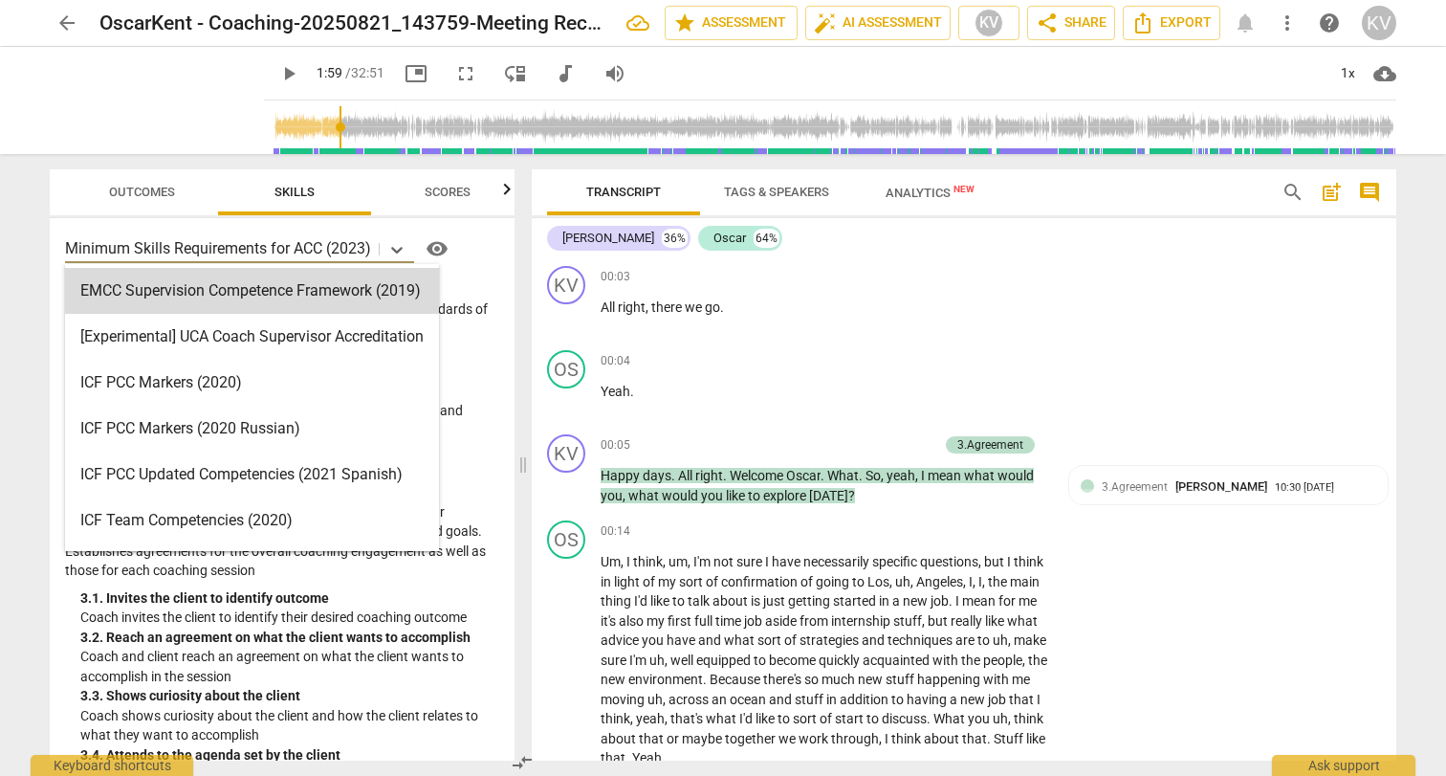
click at [451, 186] on span "Scores" at bounding box center [448, 192] width 46 height 14
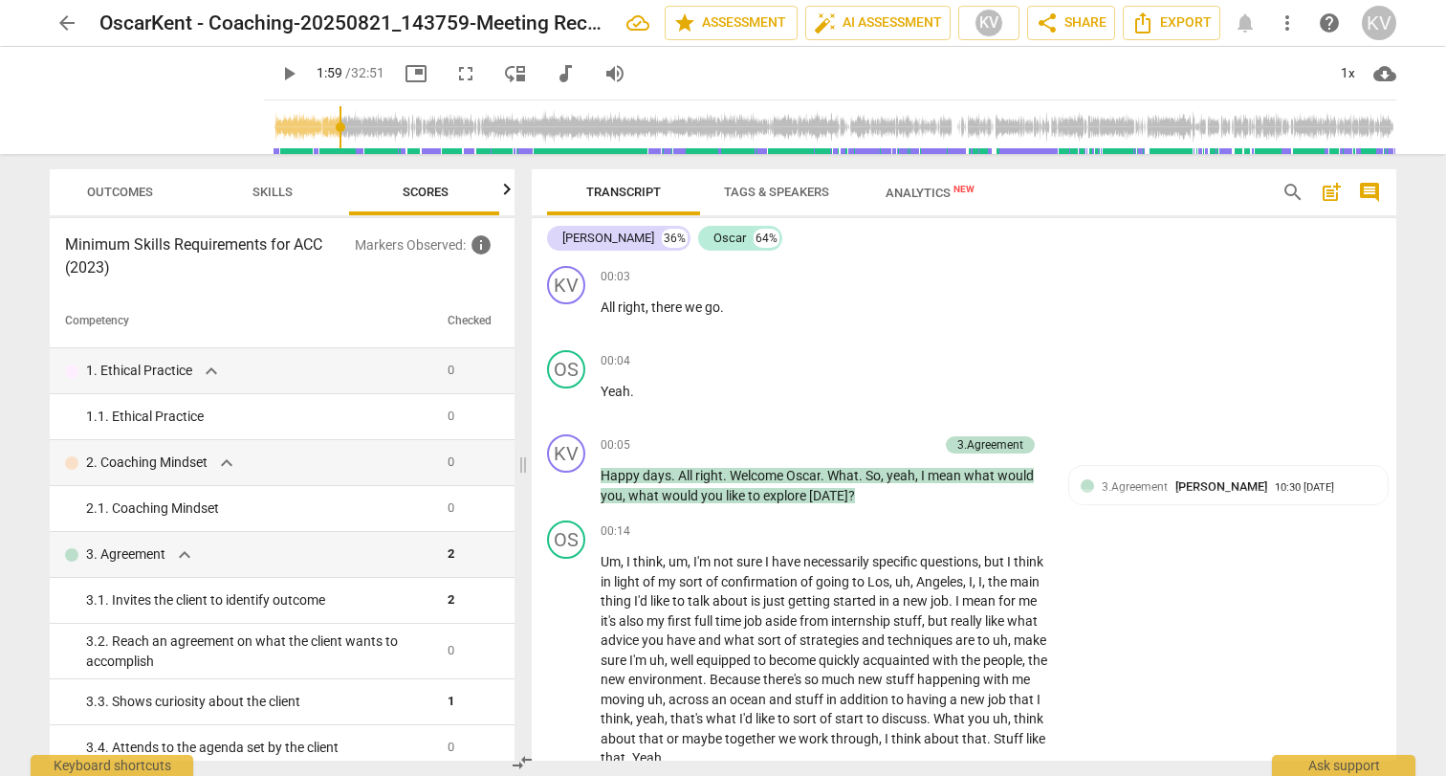
scroll to position [0, 25]
click at [331, 194] on span "Skills" at bounding box center [269, 193] width 153 height 26
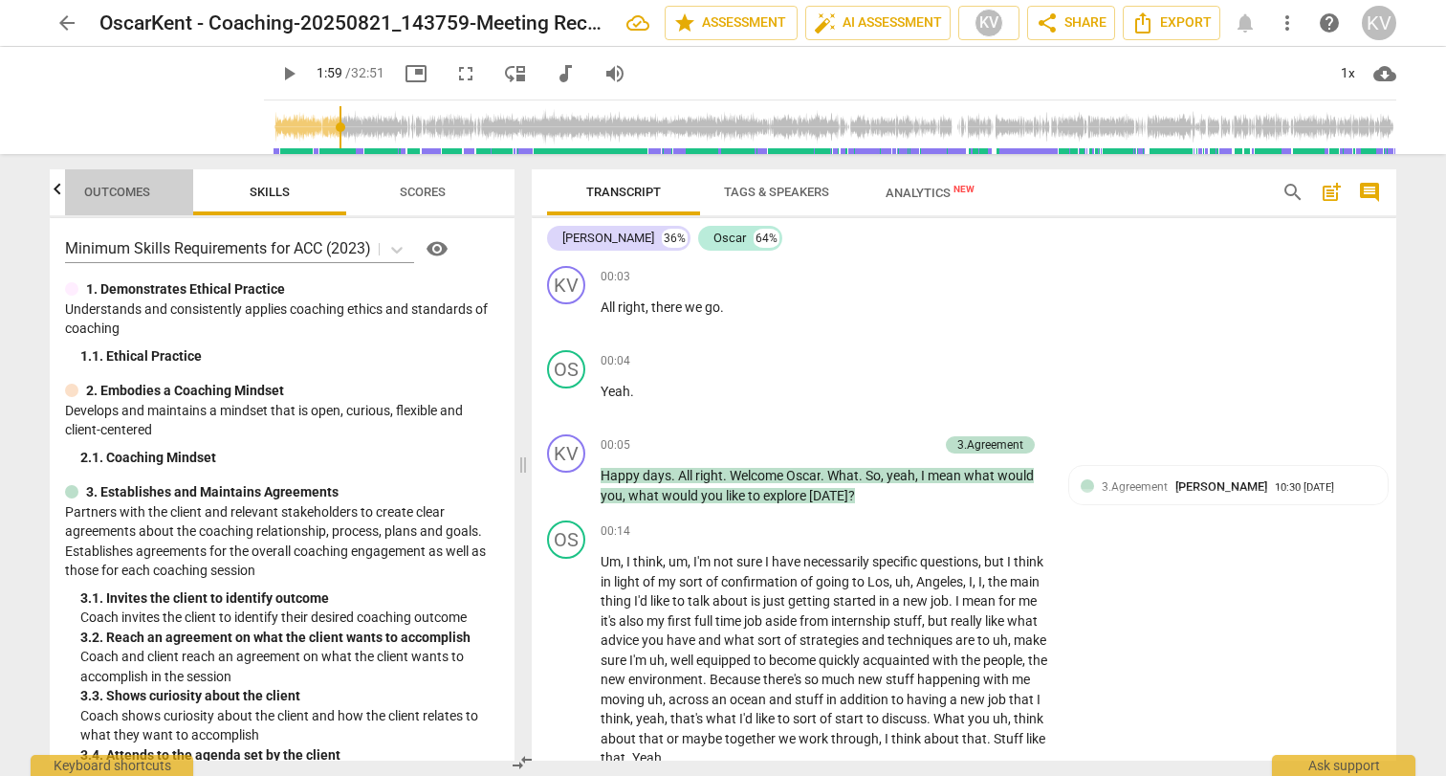
click at [156, 202] on span "Outcomes" at bounding box center [117, 193] width 112 height 26
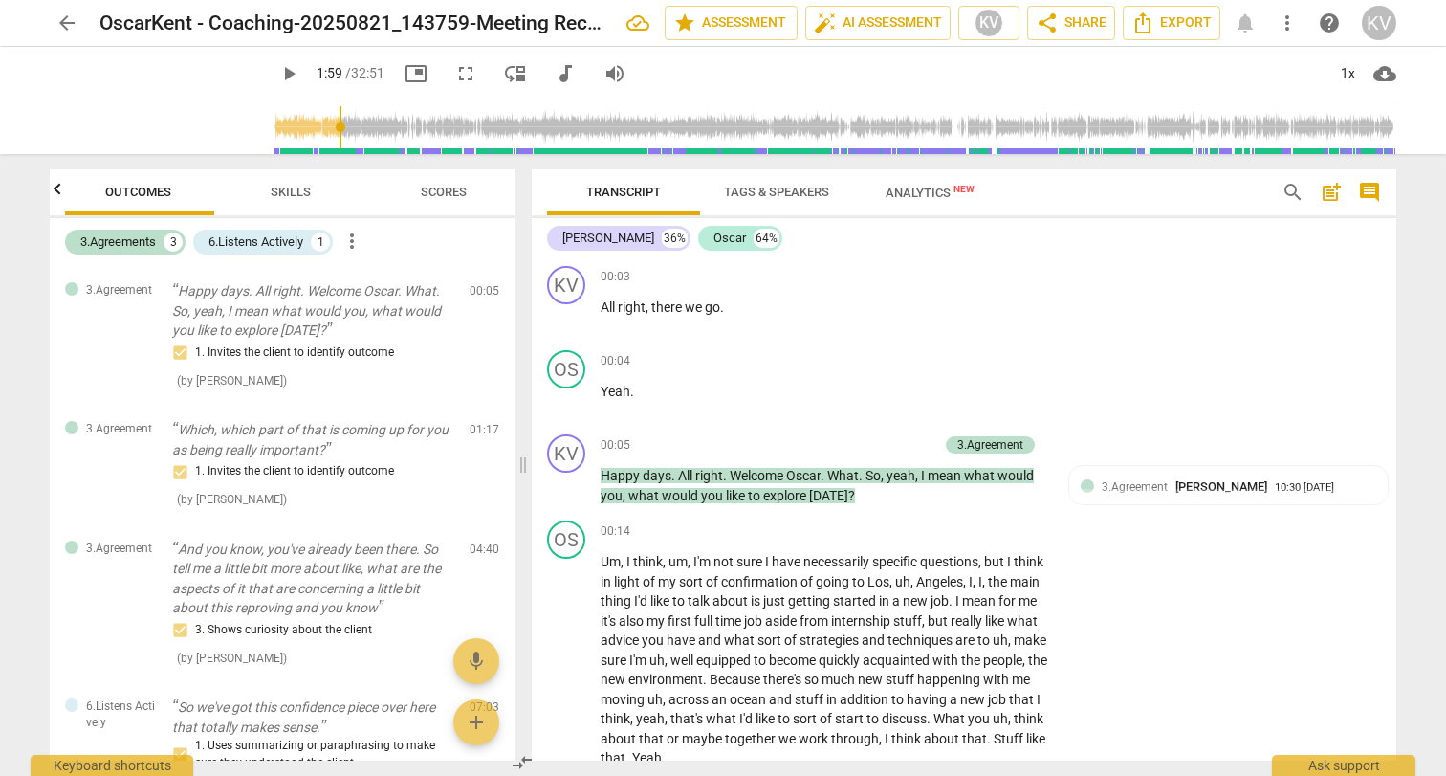
scroll to position [0, 0]
click at [297, 194] on span "Skills" at bounding box center [294, 192] width 40 height 14
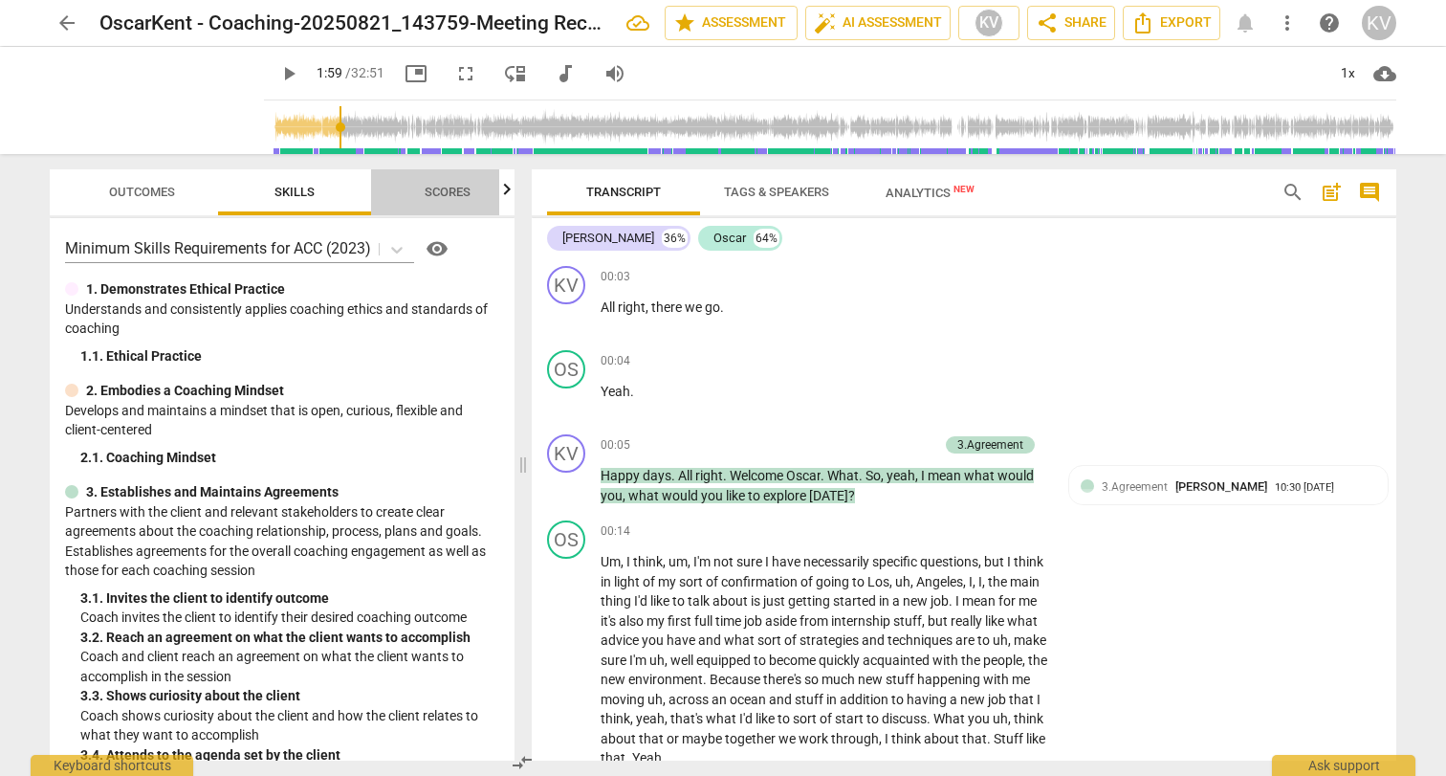
click at [455, 183] on span "Scores" at bounding box center [448, 193] width 92 height 26
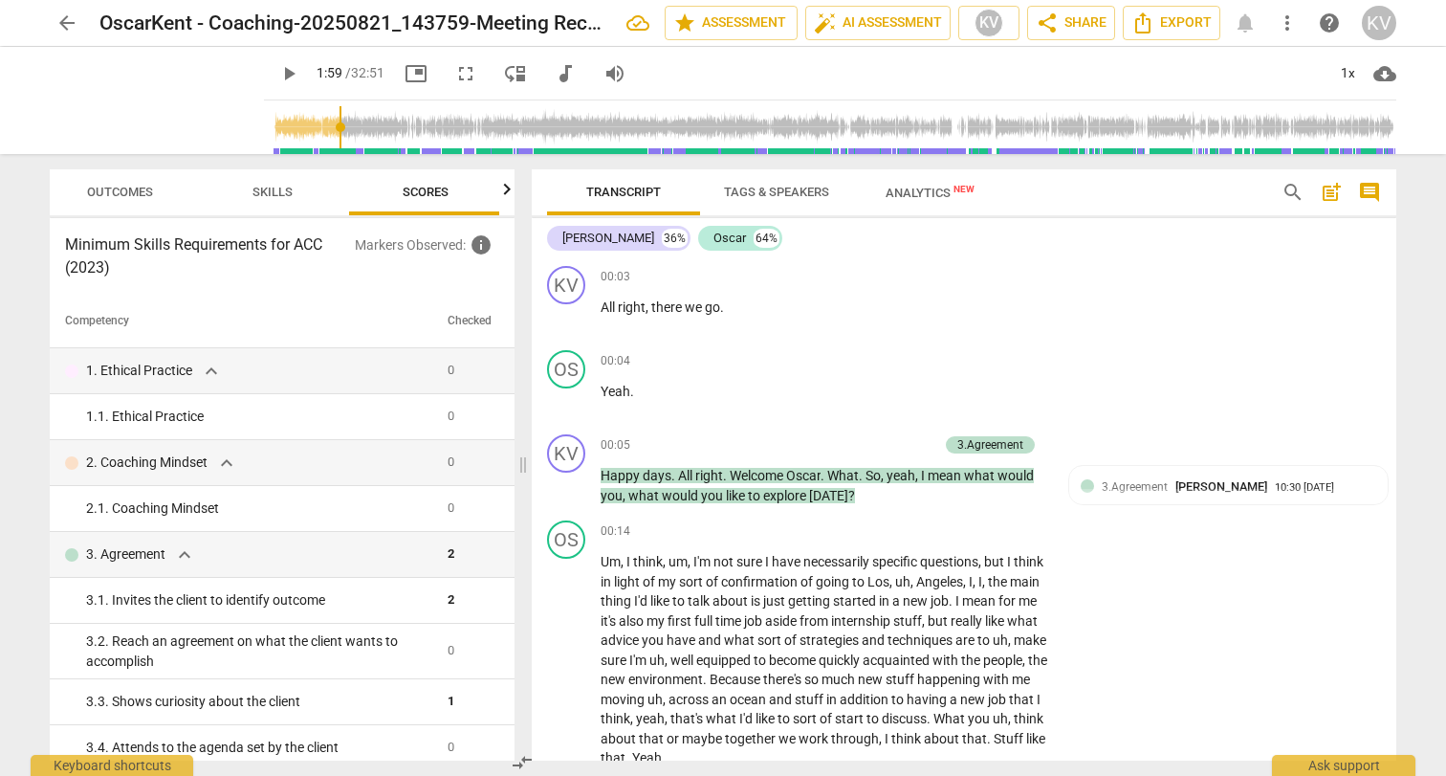
scroll to position [0, 25]
click at [849, 26] on span "auto_fix_high AI Assessment" at bounding box center [878, 22] width 128 height 23
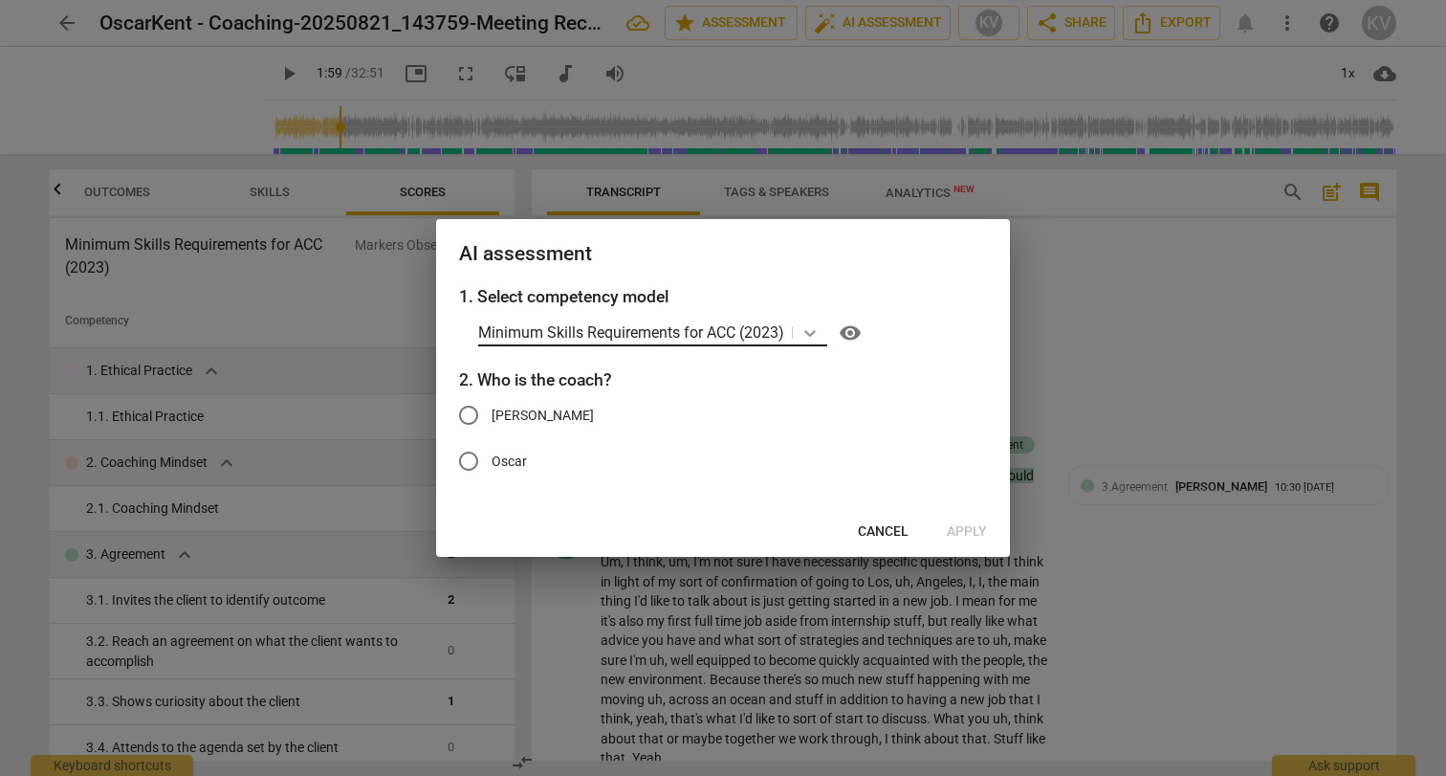
click at [810, 336] on icon at bounding box center [809, 332] width 19 height 19
click at [470, 416] on input "[PERSON_NAME]" at bounding box center [469, 415] width 46 height 46
radio input "true"
click at [961, 523] on span "Apply" at bounding box center [967, 531] width 40 height 19
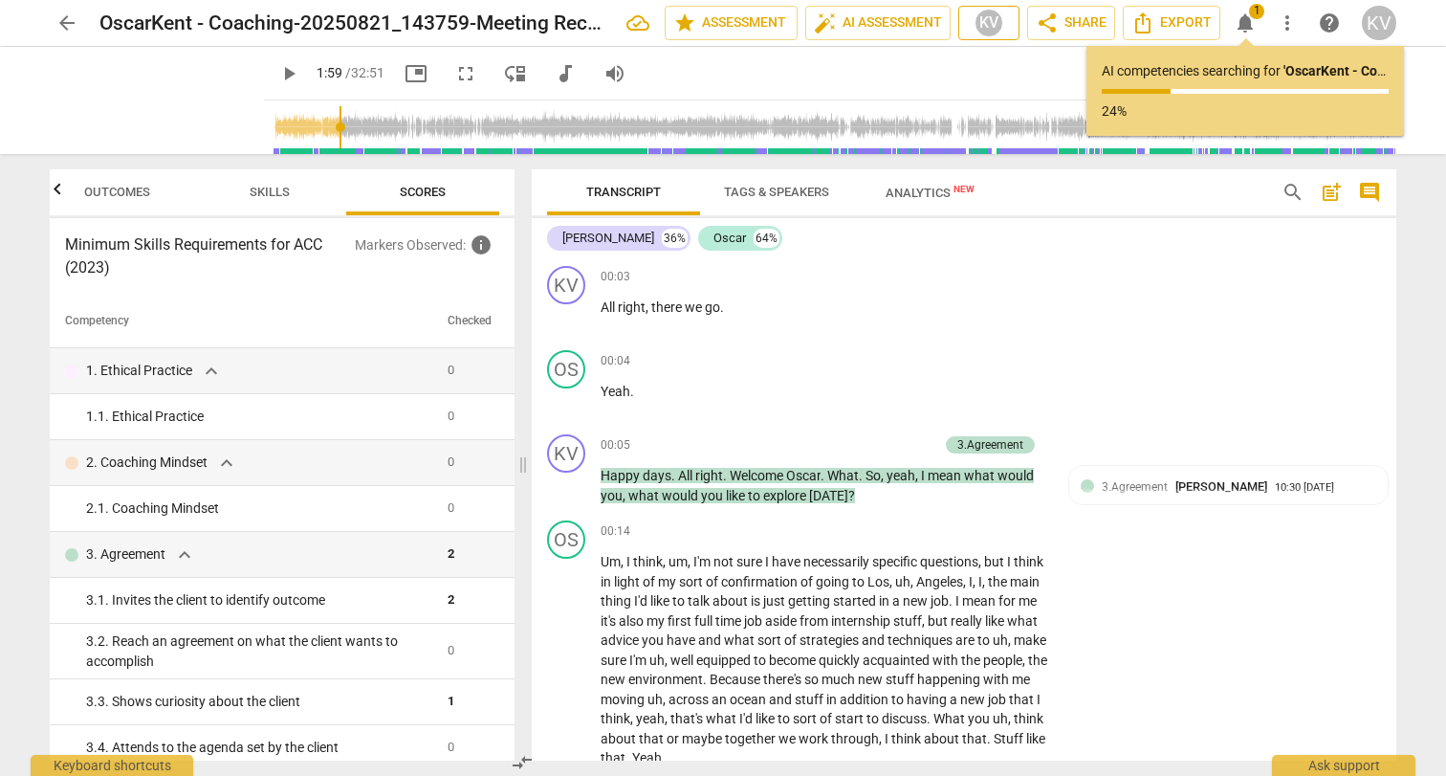
type input "119"
